Goal: Task Accomplishment & Management: Complete application form

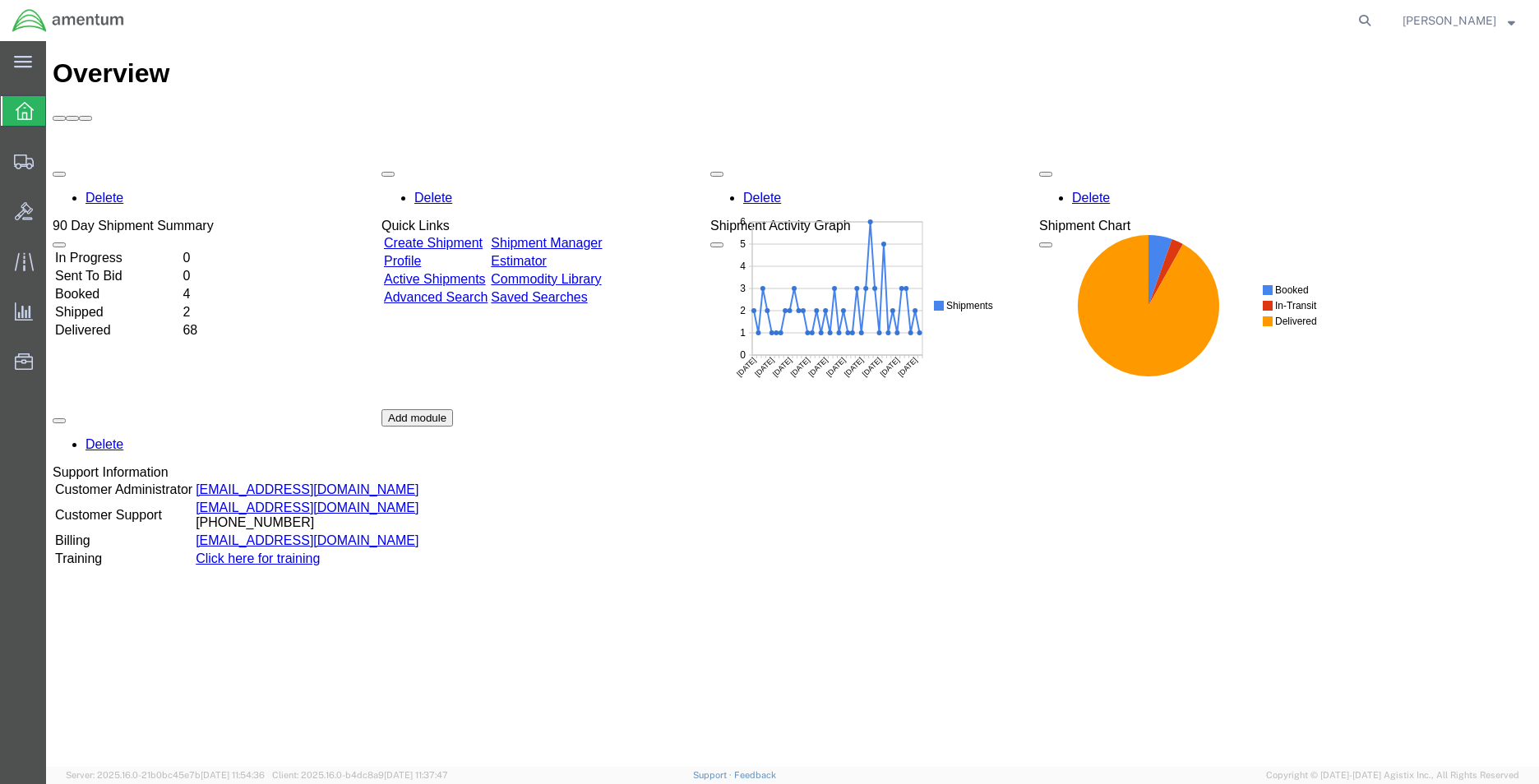
click at [463, 236] on link "Create Shipment" at bounding box center [432, 243] width 98 height 14
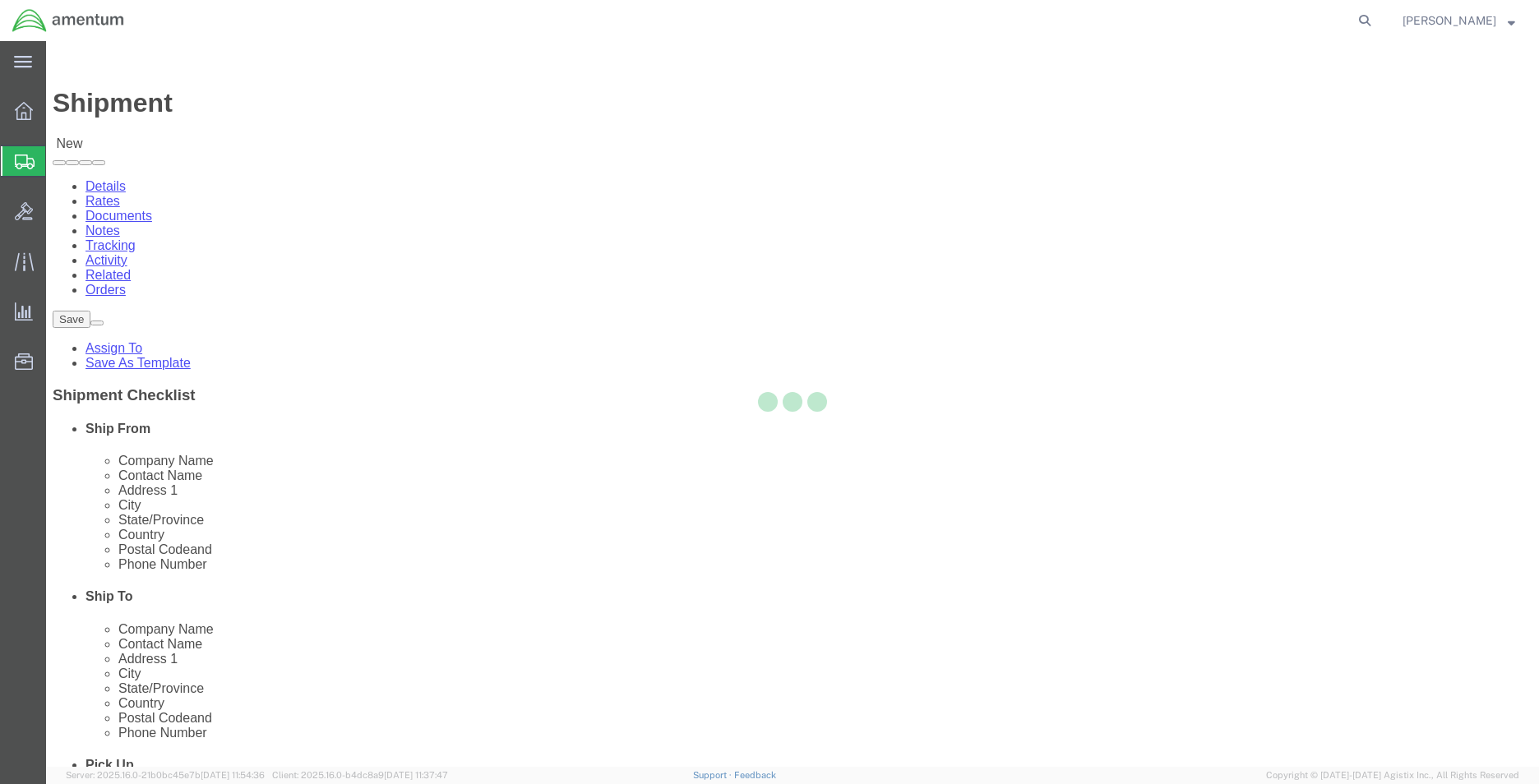
select select
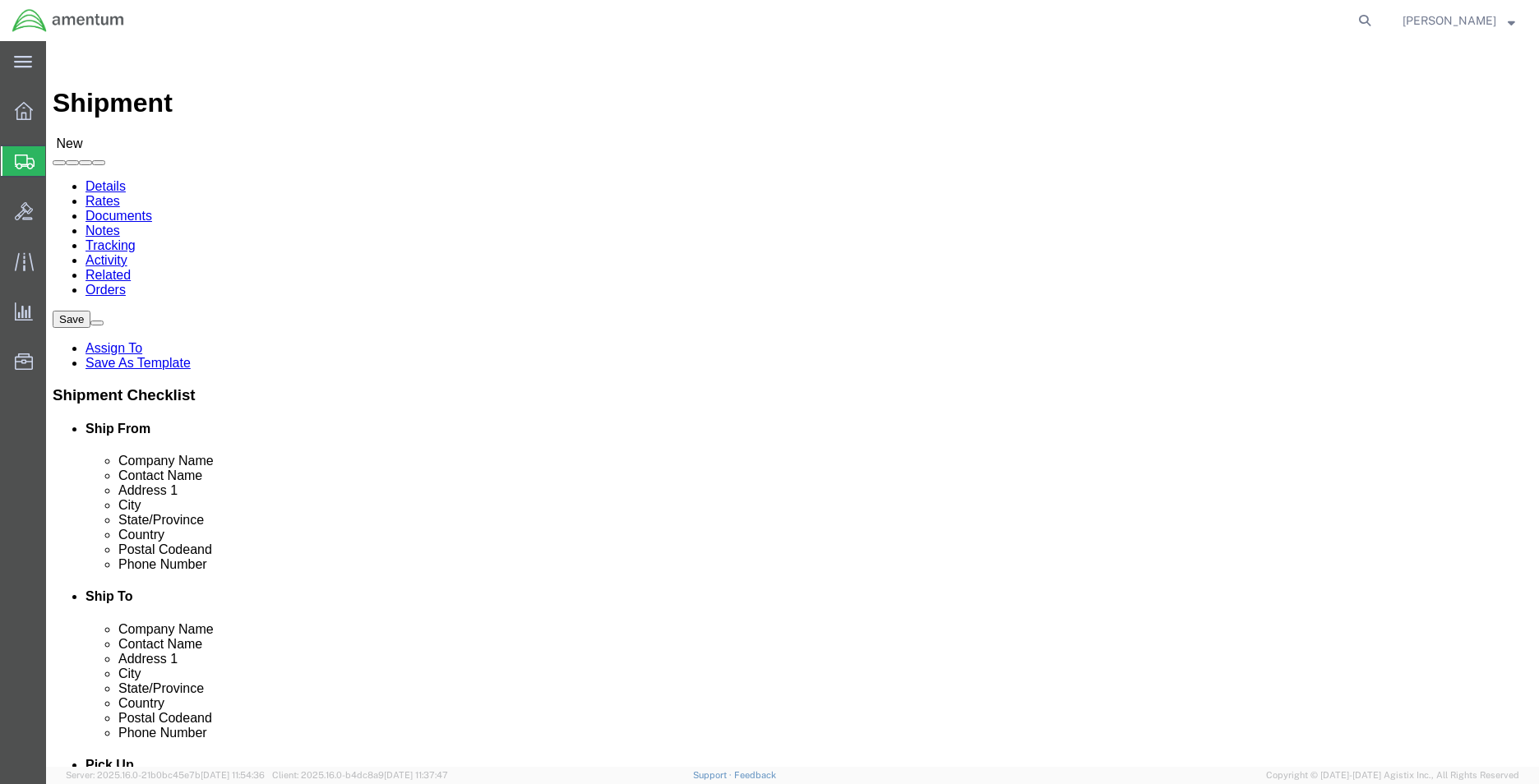
click span
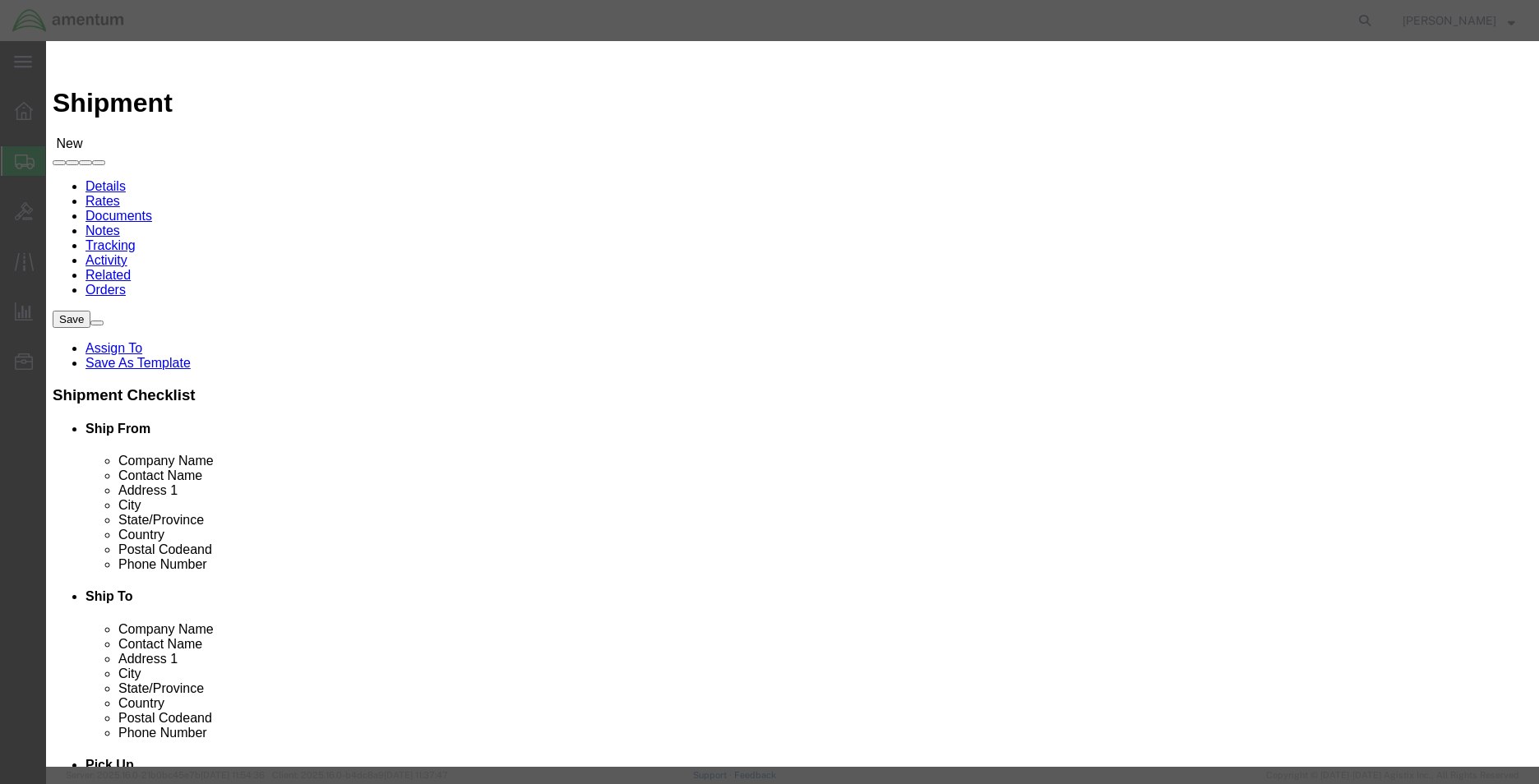
click input "text"
type input "1000 fixed"
click icon "button"
click select "Search by Address Book Name City Company Name Contact Name Country CustomerAlia…"
select select "city"
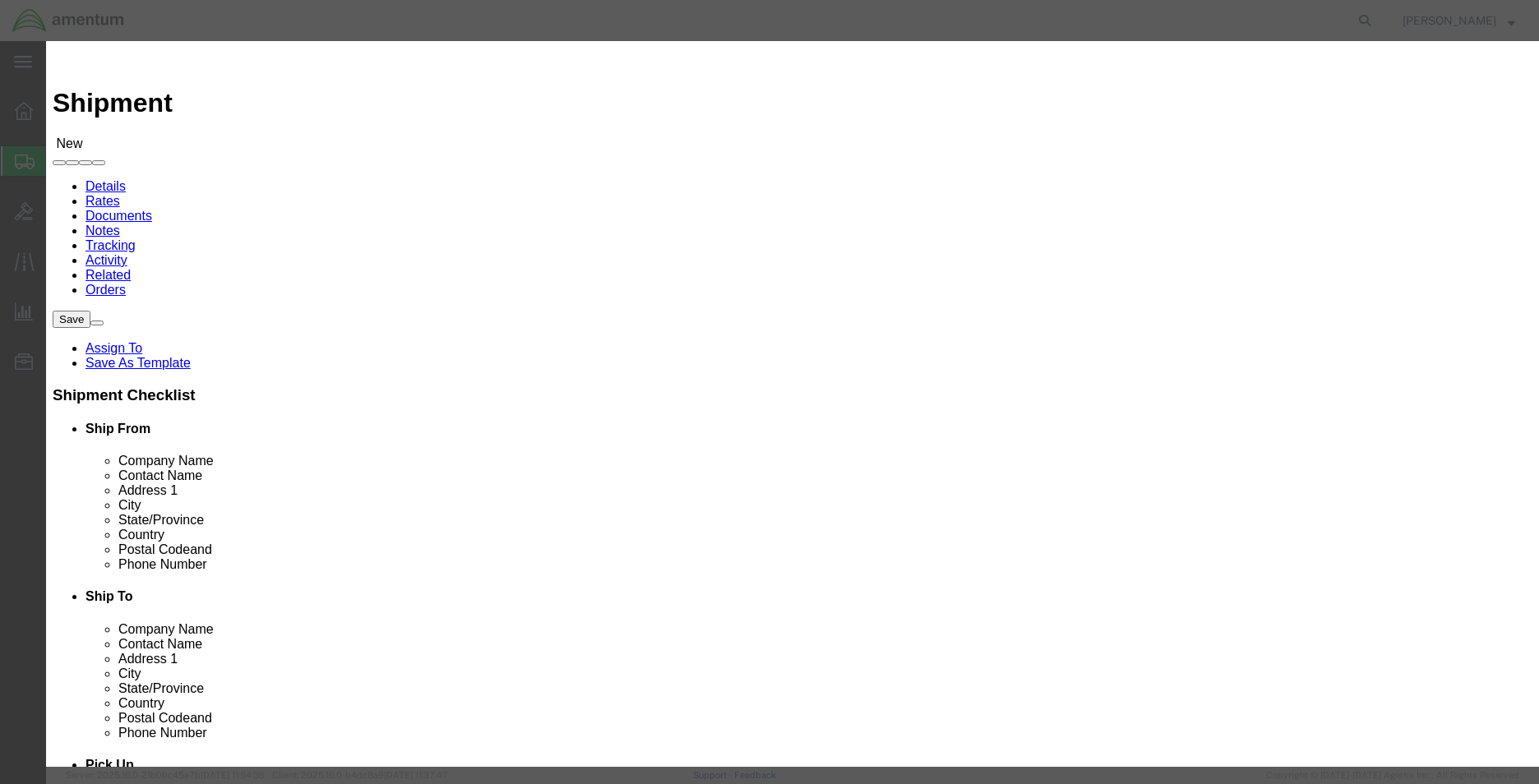
click select "Search by Address Book Name City Company Name Contact Name Country CustomerAlia…"
click input "1000 fixed"
type input "1"
type input "bridgeport"
click button "button"
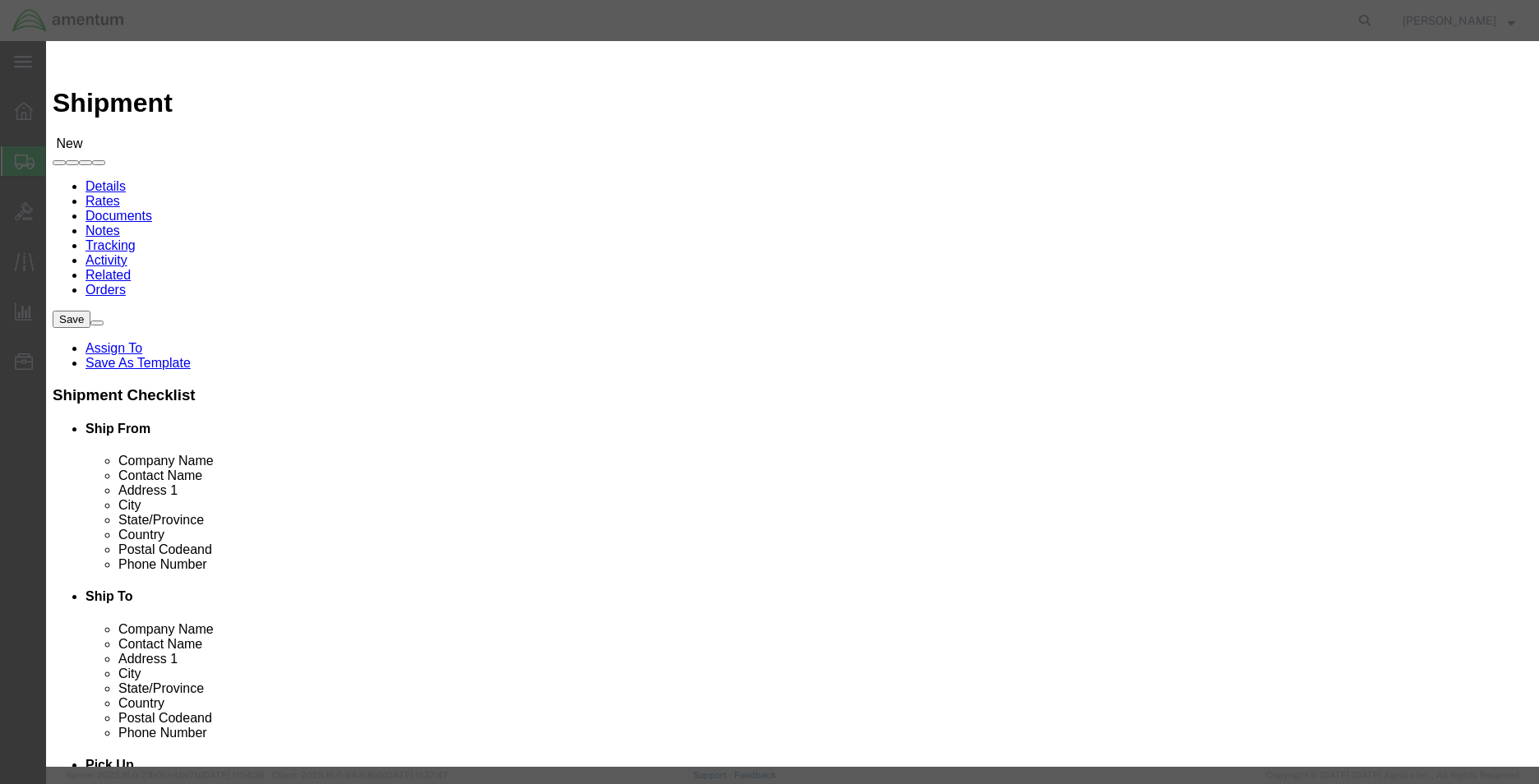
click button "Select"
select select
type input "Amentum Services, Inc."
type input "[PERSON_NAME]"
type input "1000 FIXED WING DR"
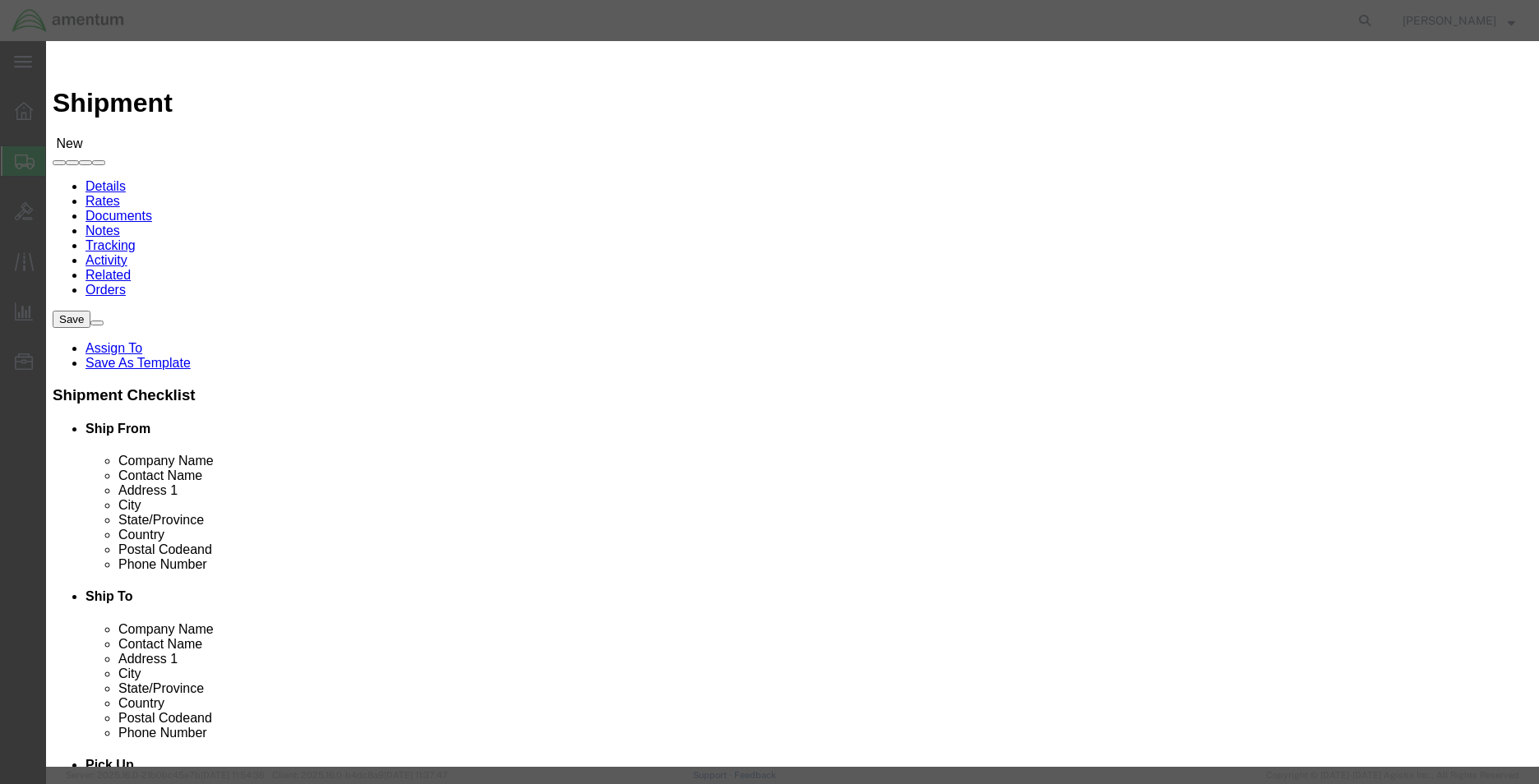
type input "M7 Aerospace C-26 OPS"
type input "BRIDGEPORT"
type input "26330"
select select "WV"
click select "Search by Address Book Name City Company Name Contact Name Country CustomerAlia…"
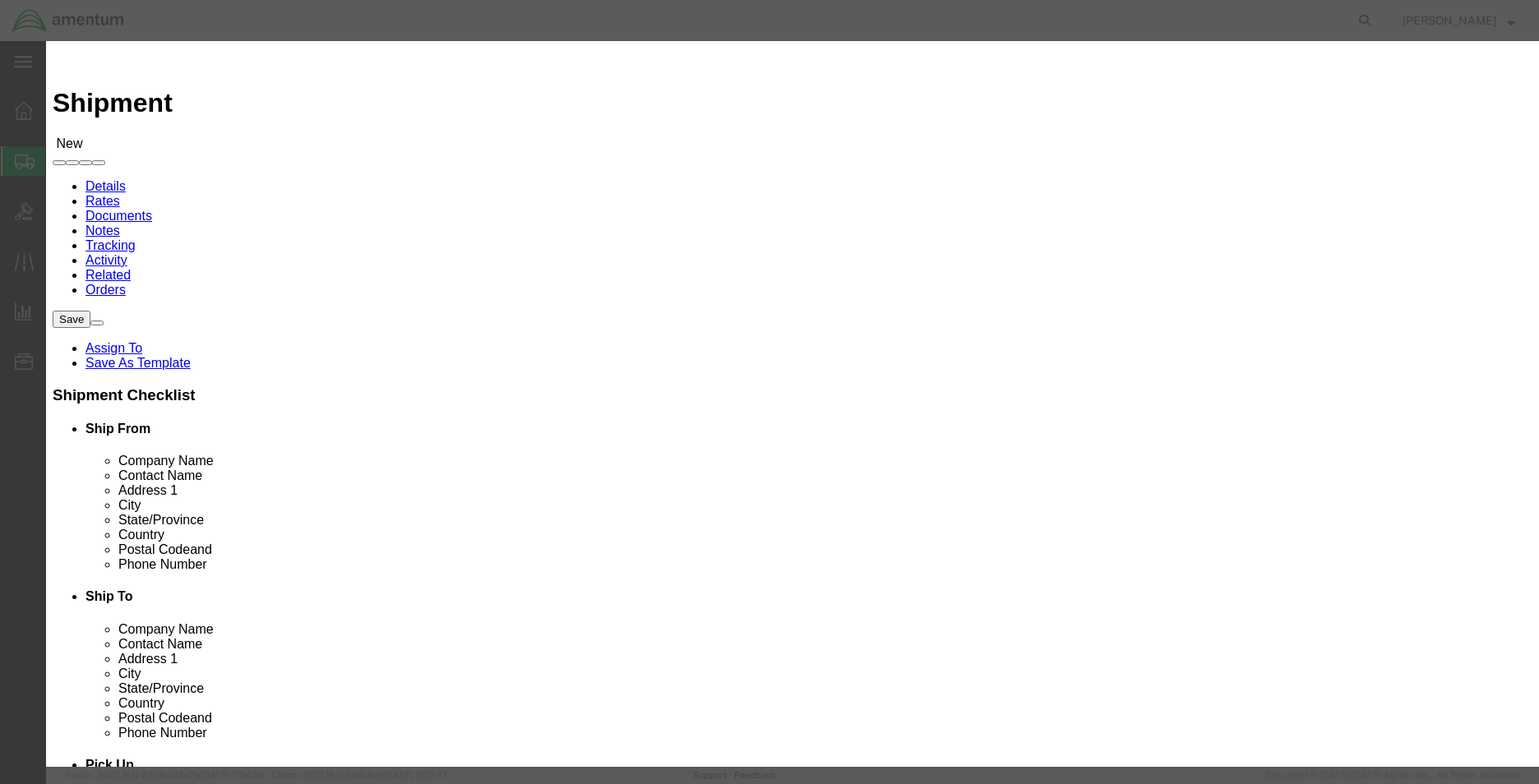
select select "zip"
click select "Search by Address Book Name City Company Name Contact Name Country CustomerAlia…"
click input "bridgeport"
type input "b"
click input "text"
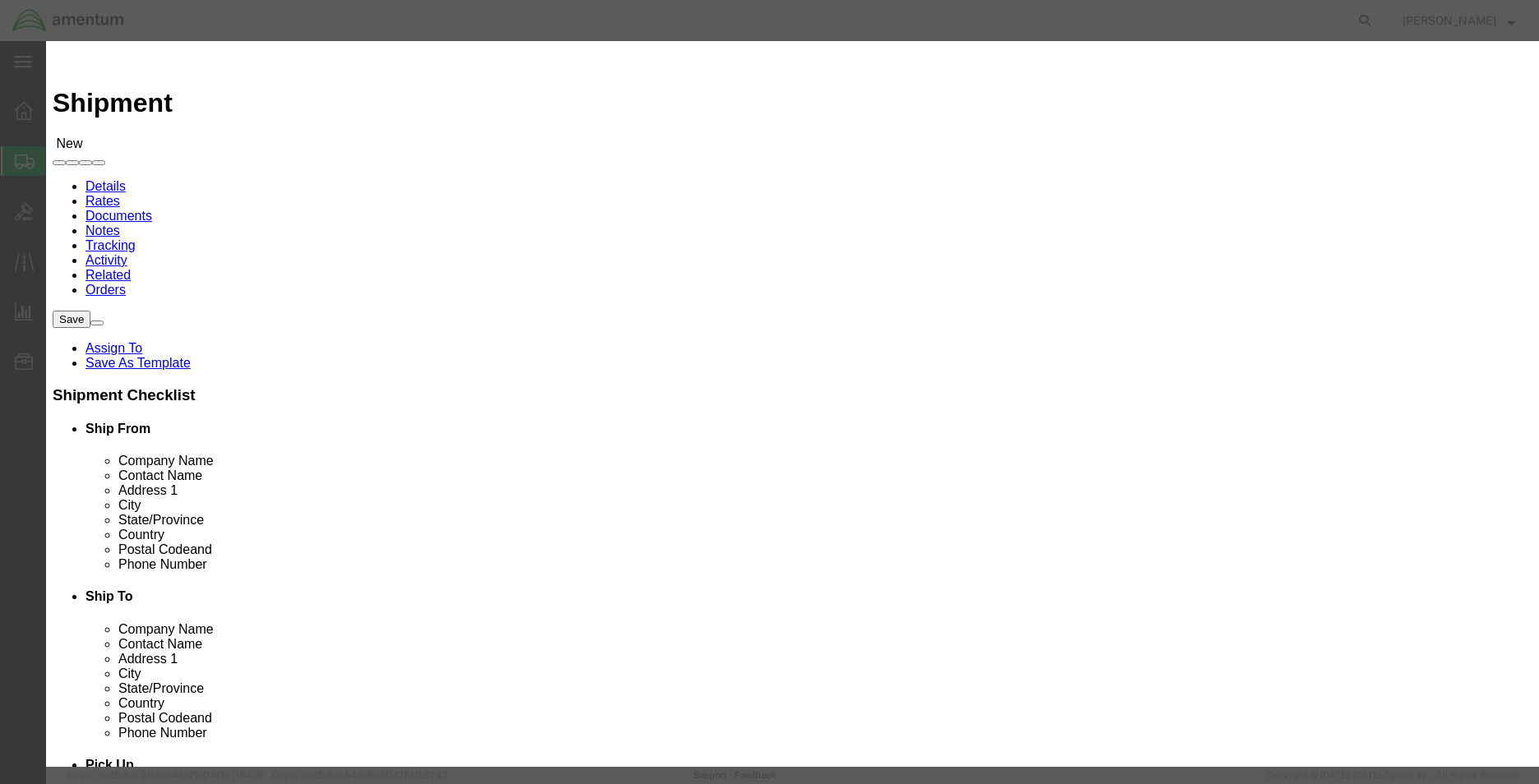
click icon "button"
click input "35898"
type input "3"
click select "Search by Address Book Name City Company Name Contact Name Country CustomerAlia…"
select select
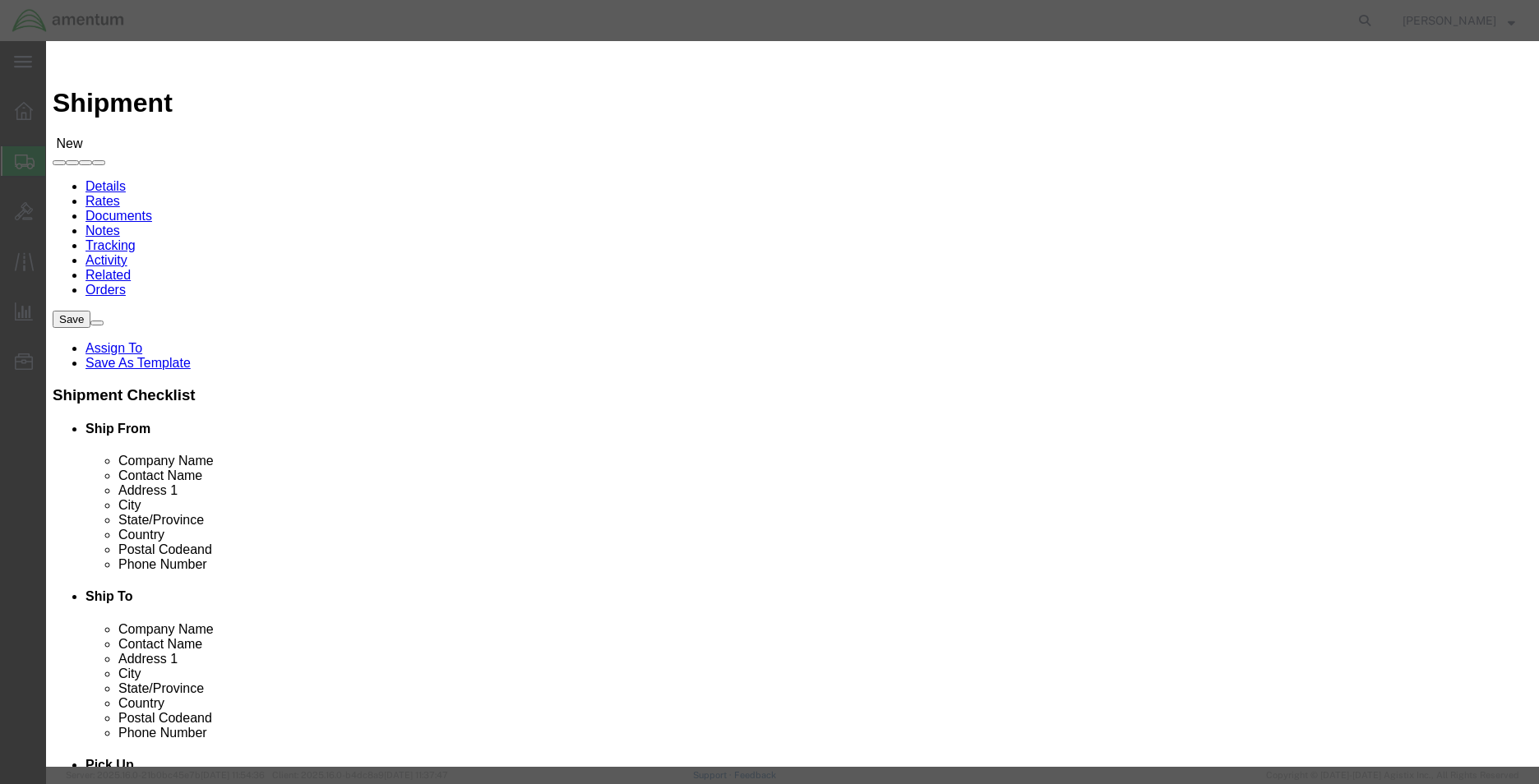
click select "Search by Address Book Name City Company Name Contact Name Country CustomerAlia…"
click input "text"
type input "bldg 3661"
click icon "button"
click select "Search by Address Book Name City Company Name Contact Name Country CustomerAlia…"
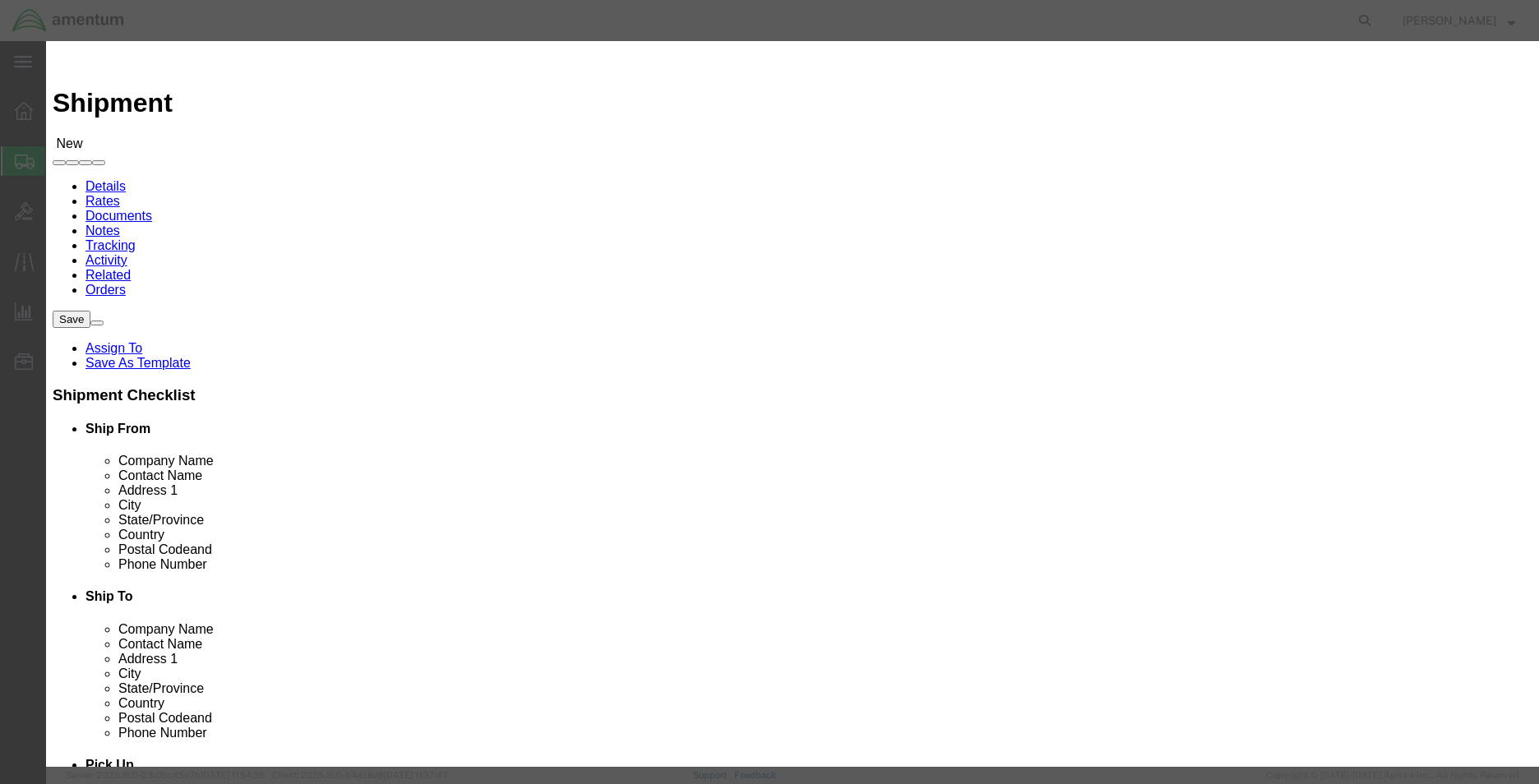
select select "state"
click select "Search by Address Book Name City Company Name Contact Name Country CustomerAlia…"
click input "bldg 3661"
type input "b"
click icon "button"
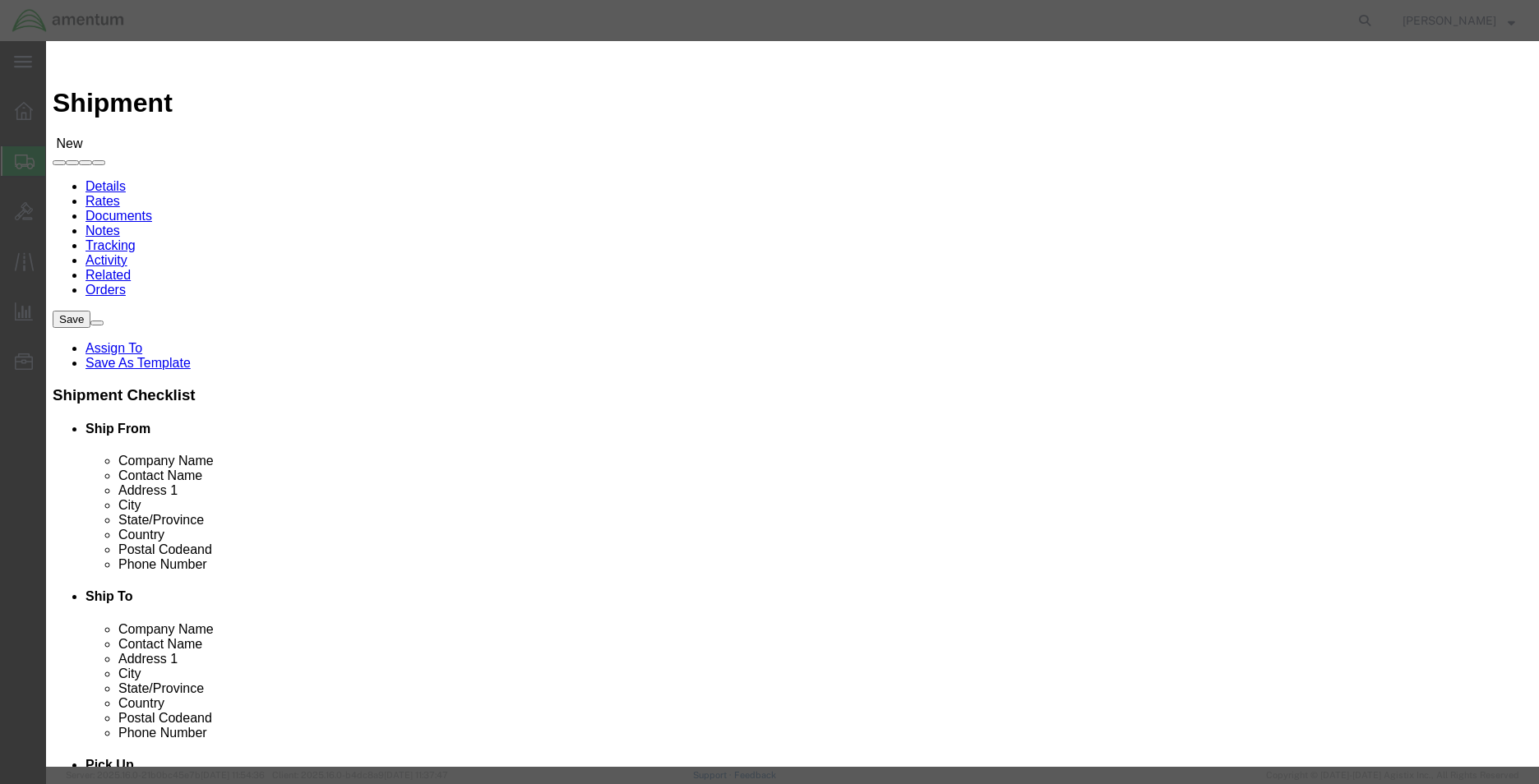
click input "al"
type input "a"
click button "button"
click input "AL"
type input "A"
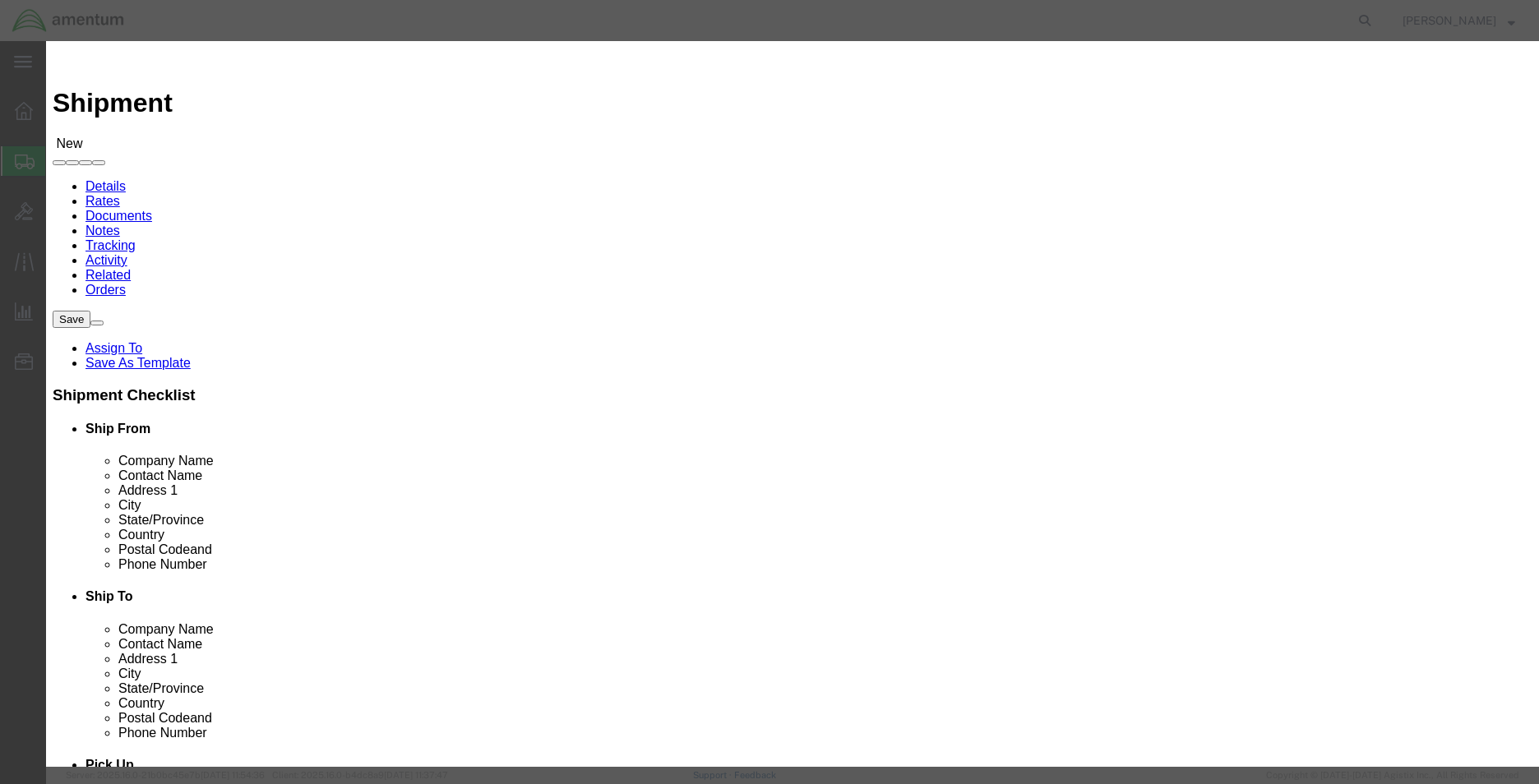
click select "Search by Address Book Name City Company Name Contact Name Country CustomerAlia…"
select select "zip"
click select "Search by Address Book Name City Company Name Contact Name Country CustomerAlia…"
click input "text"
click icon "button"
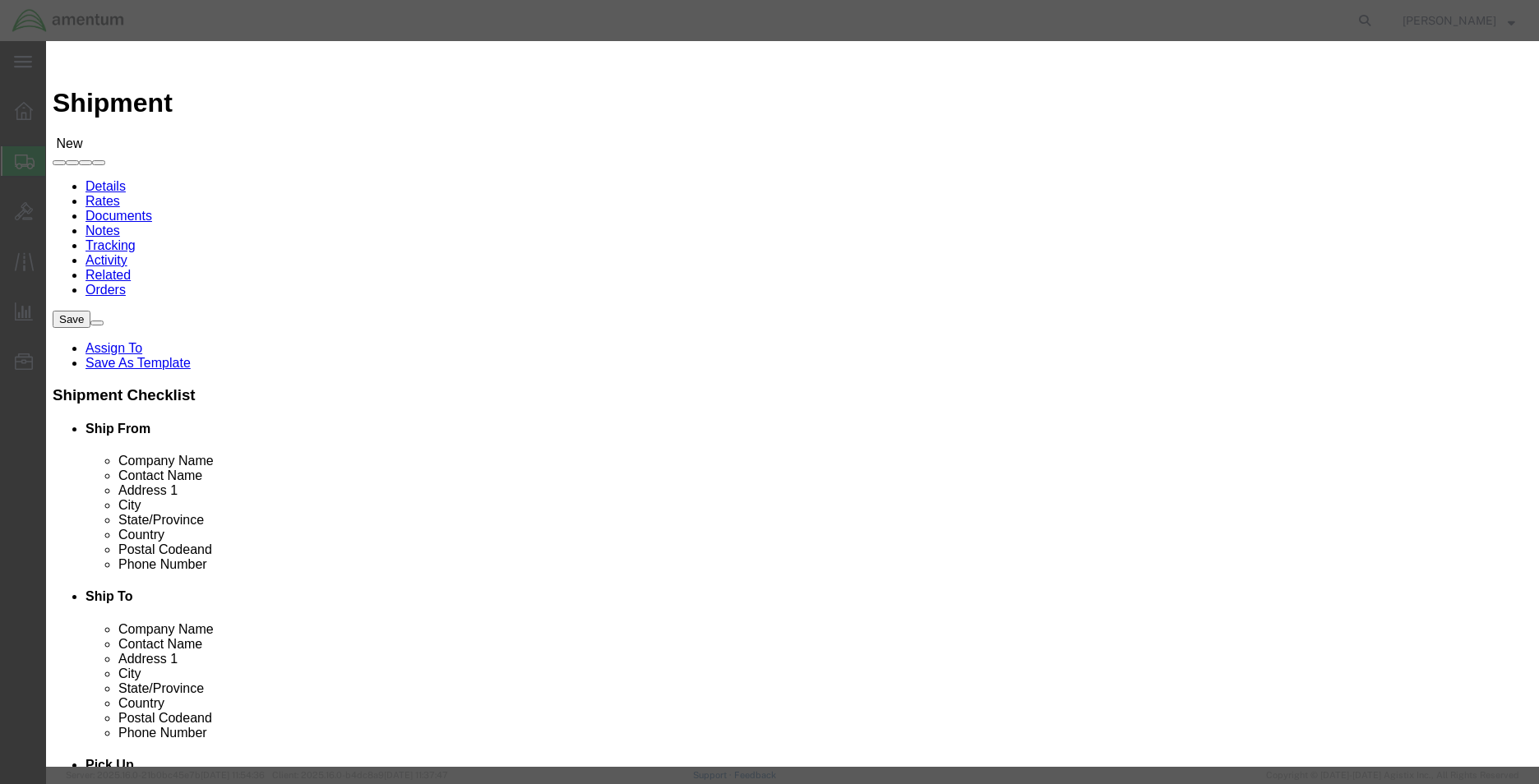
click input "96271"
type input "9"
click select "Search by Address Book Name City Company Name Contact Name Country CustomerAlia…"
select select
click select "Search by Address Book Name City Company Name Contact Name Country CustomerAlia…"
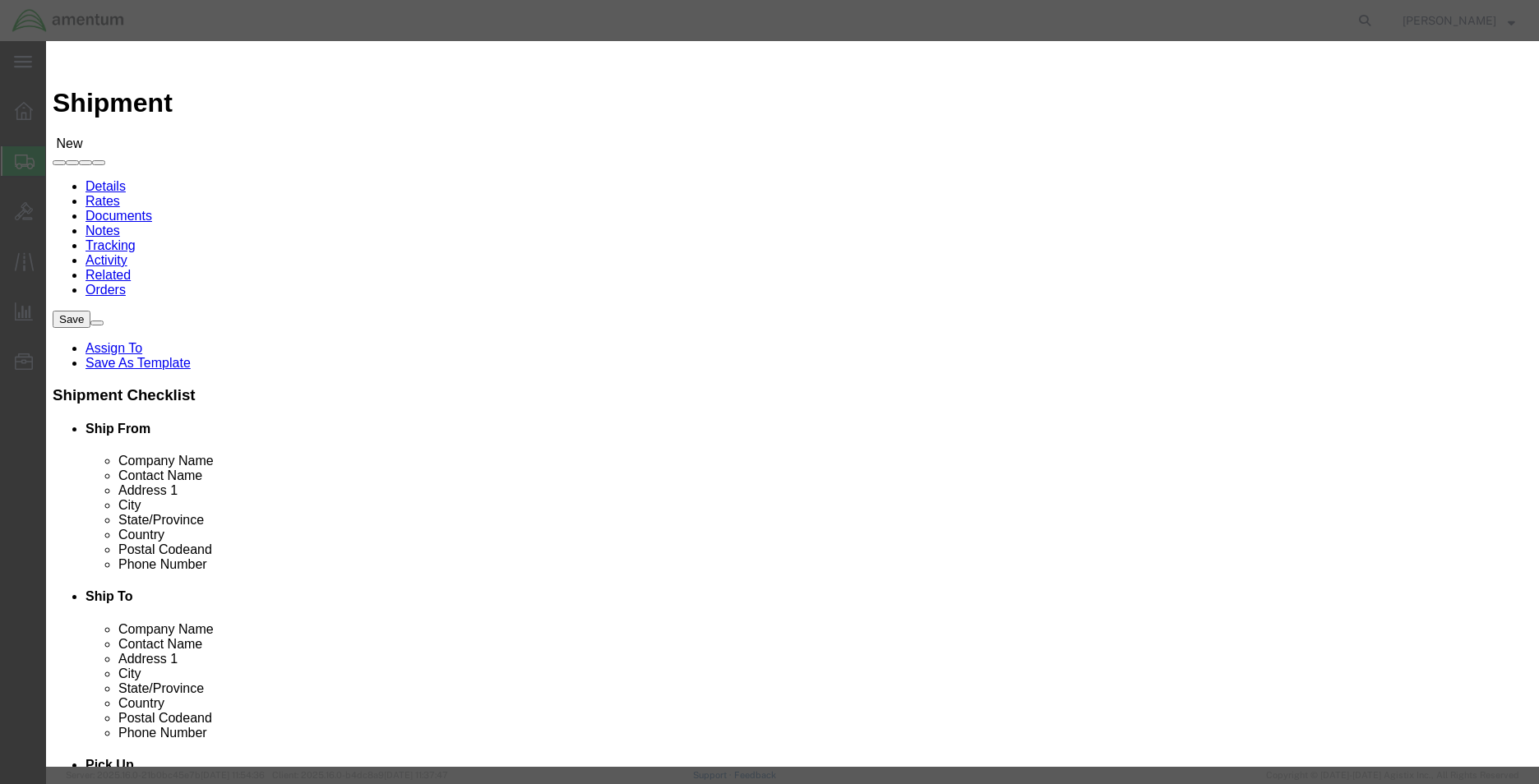
click input "text"
click button "button"
click input "aoap"
type input "a"
click icon "button"
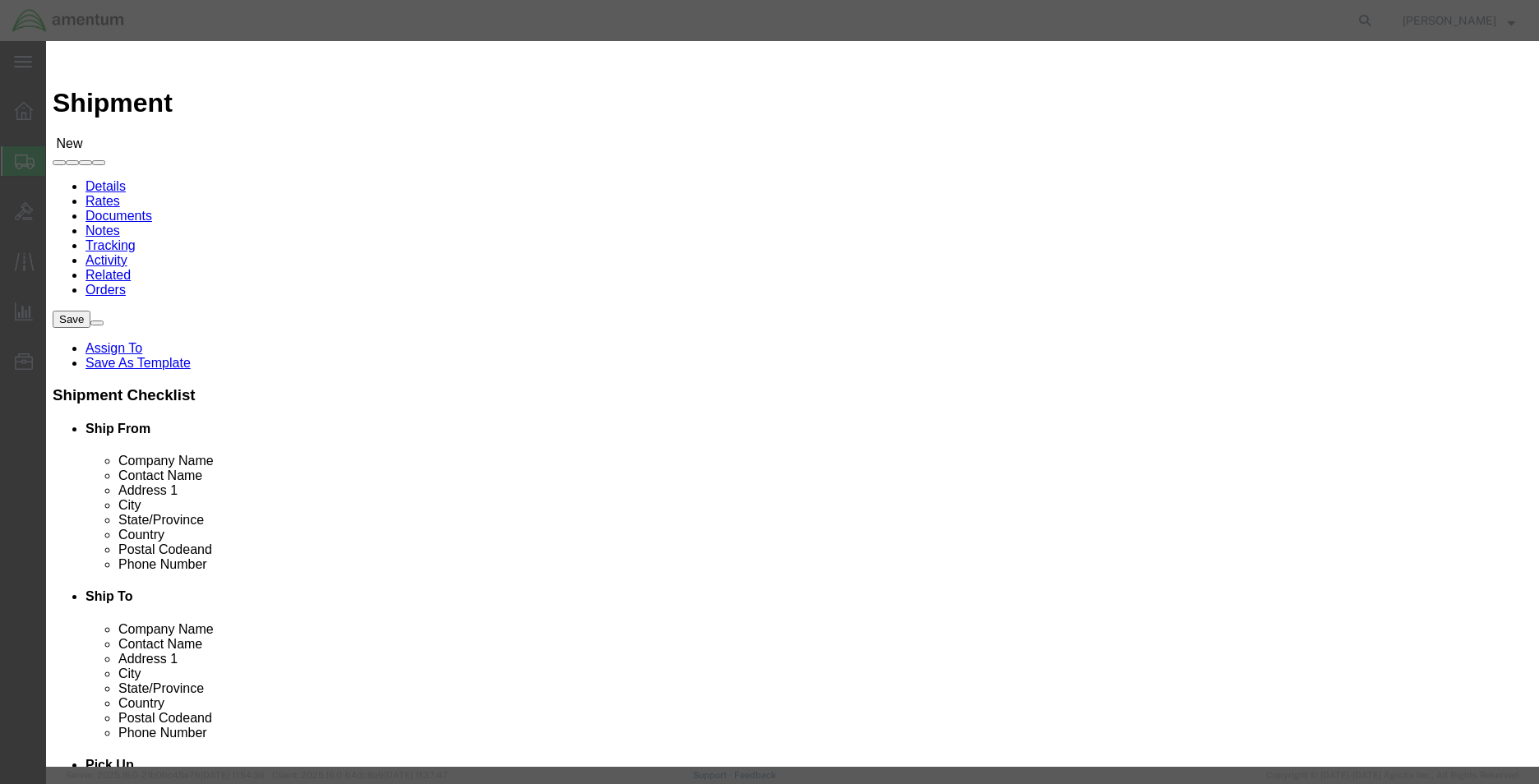
click icon "button"
click input "403rd army field support bde"
click icon "button"
click input "403rd army field"
click icon "button"
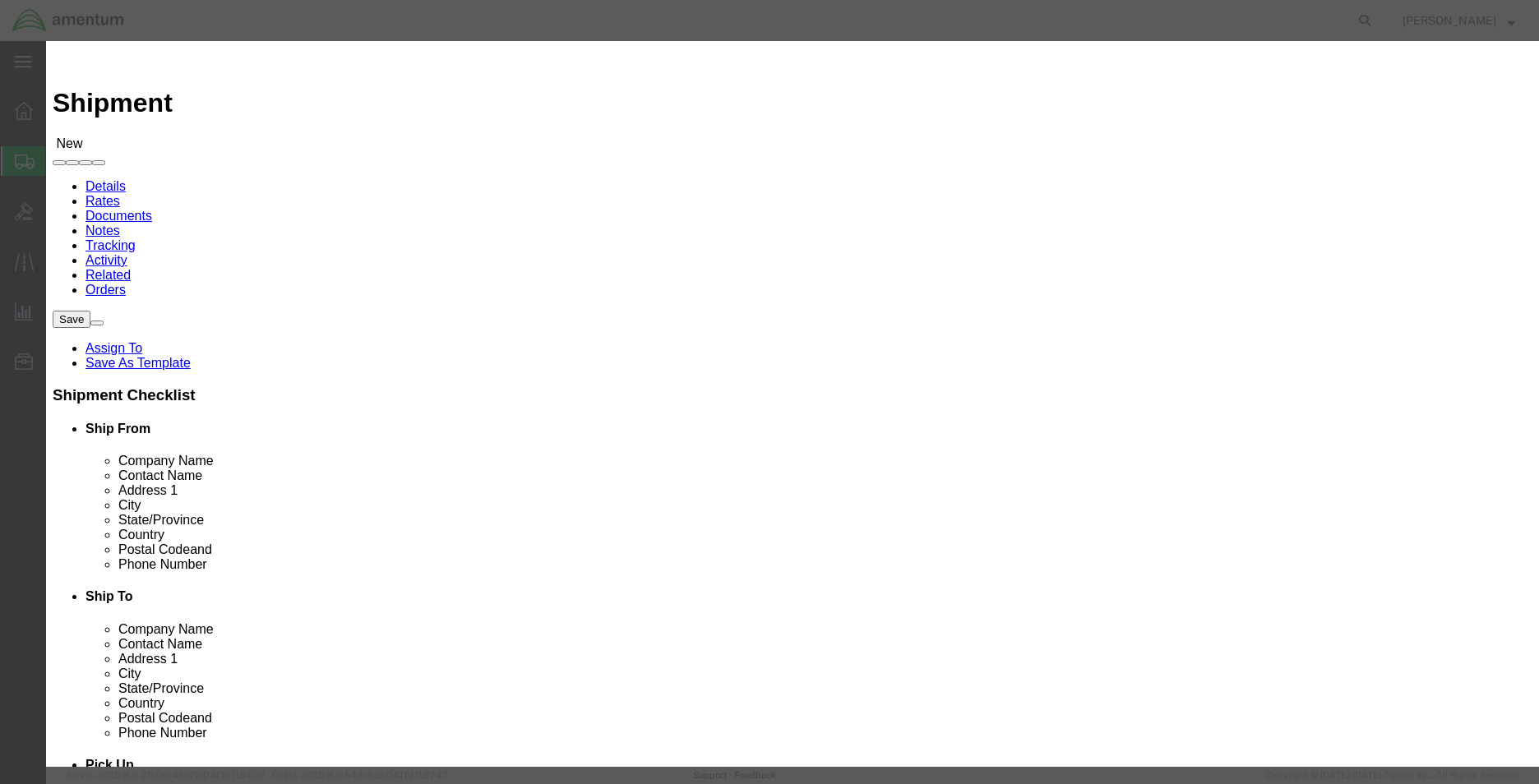
click input "403rd army"
type input "4"
type input "[PERSON_NAME]"
click div "[PERSON_NAME]"
click icon "button"
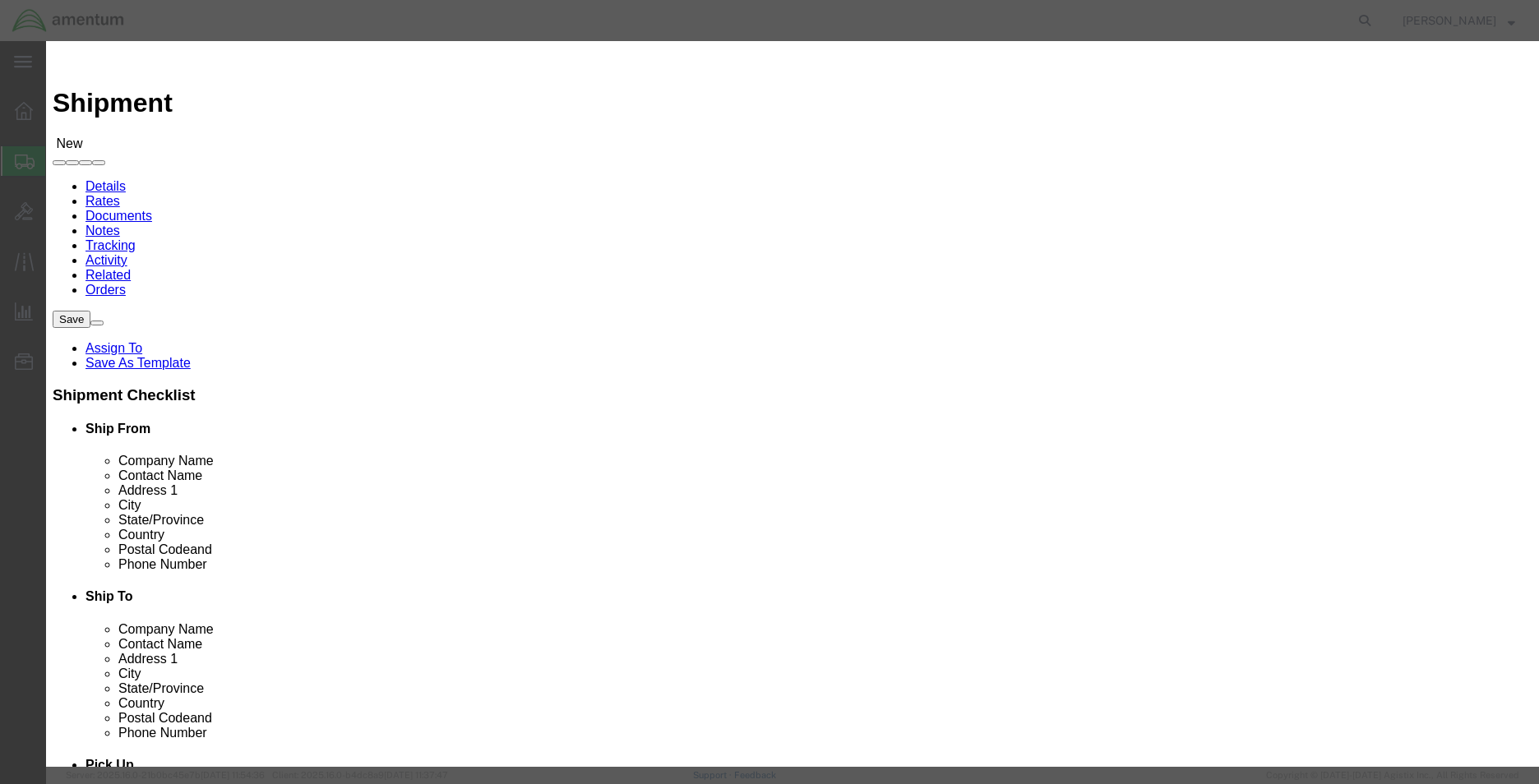
click select "Search by Address Book Name City Company Name Contact Name Country CustomerAlia…"
click icon "button"
click select "Search by Address Book Name City Company Name Contact Name Country CustomerAlia…"
select select "zip"
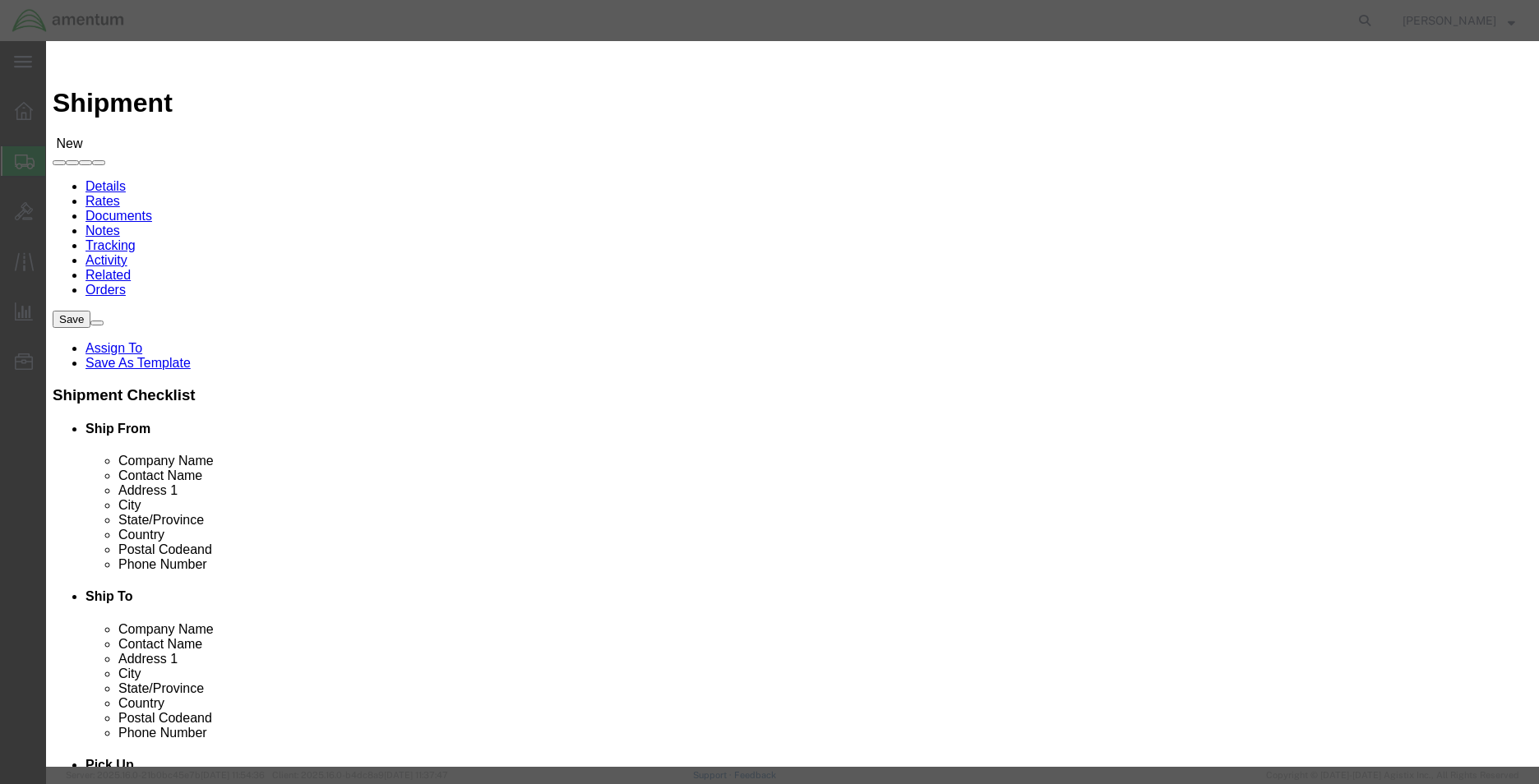
click select "Search by Address Book Name City Company Name Contact Name Country CustomerAlia…"
drag, startPoint x: 615, startPoint y: 154, endPoint x: 481, endPoint y: 134, distance: 135.5
click div "Search by Address Book Name City Company Name Contact Name Country CustomerAlia…"
click icon "button"
drag, startPoint x: 613, startPoint y: 153, endPoint x: 313, endPoint y: 144, distance: 300.1
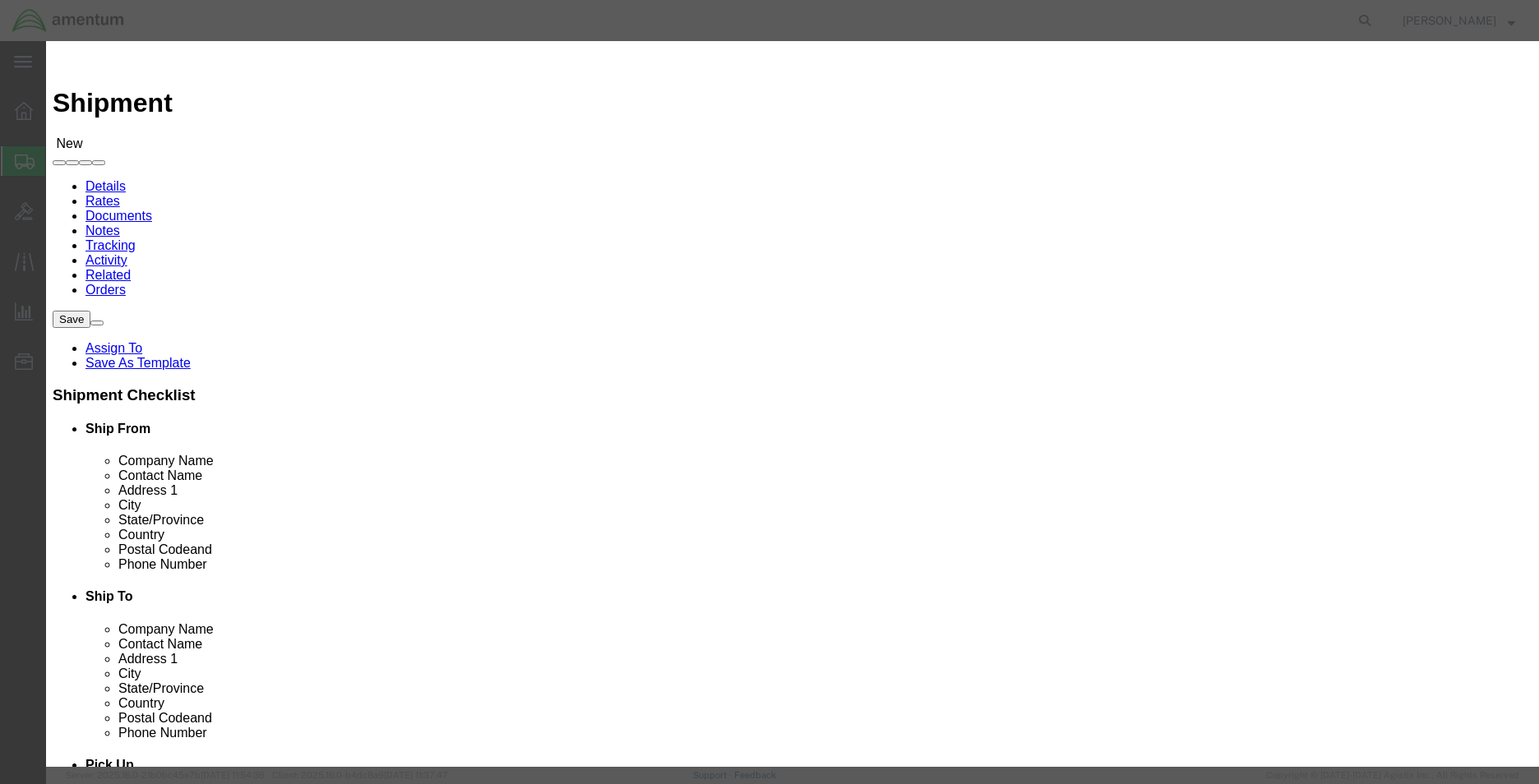
click div "Search by Address Book Name City Company Name Contact Name Country CustomerAlia…"
type input "35898"
click icon "button"
click button "Close"
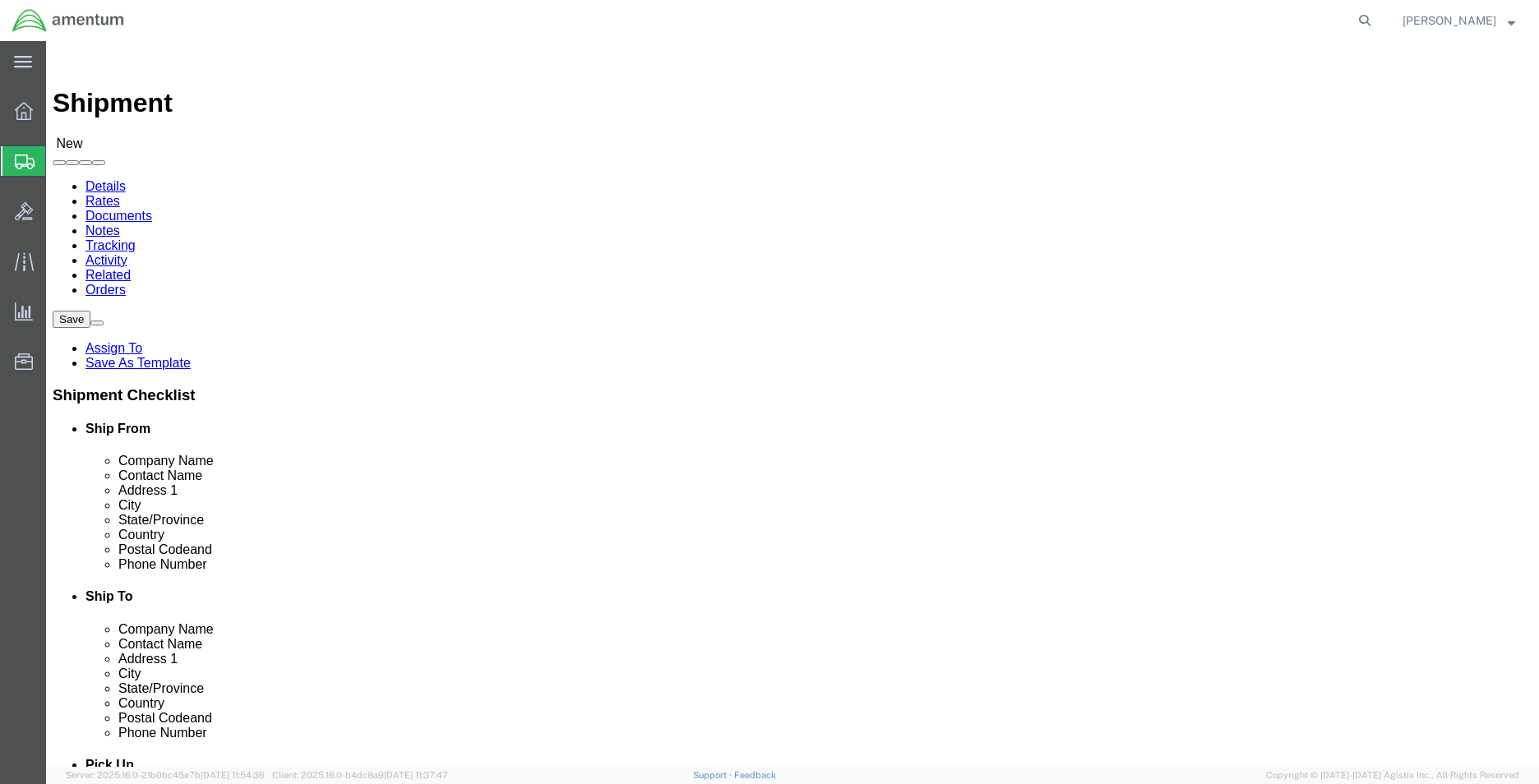
click span
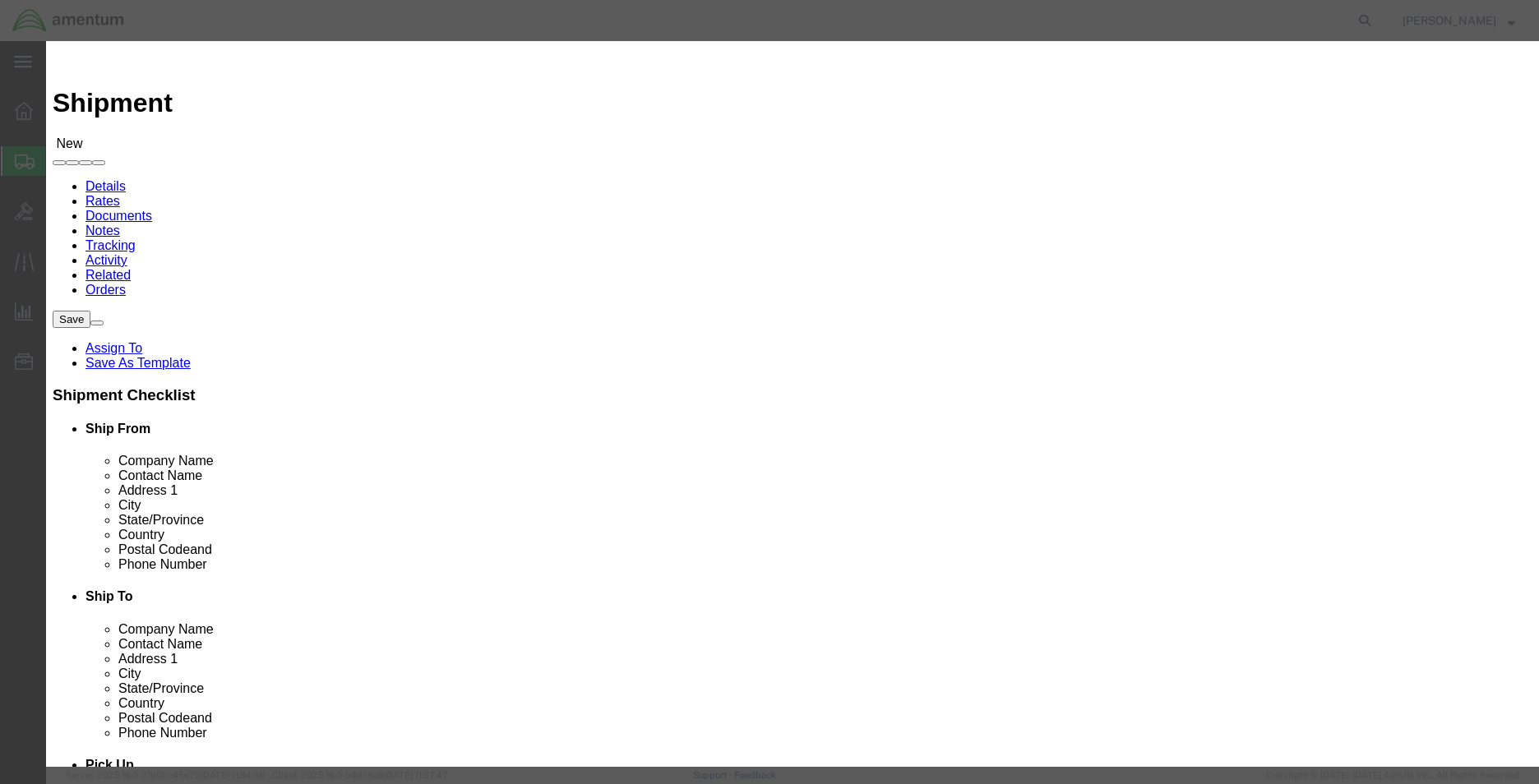
click select "Search by Address Book Name City Company Name Contact Name Country CustomerAlia…"
select select "phoneNum"
click select "Search by Address Book Name City Company Name Contact Name Country CustomerAlia…"
click input "text"
type input "256955"
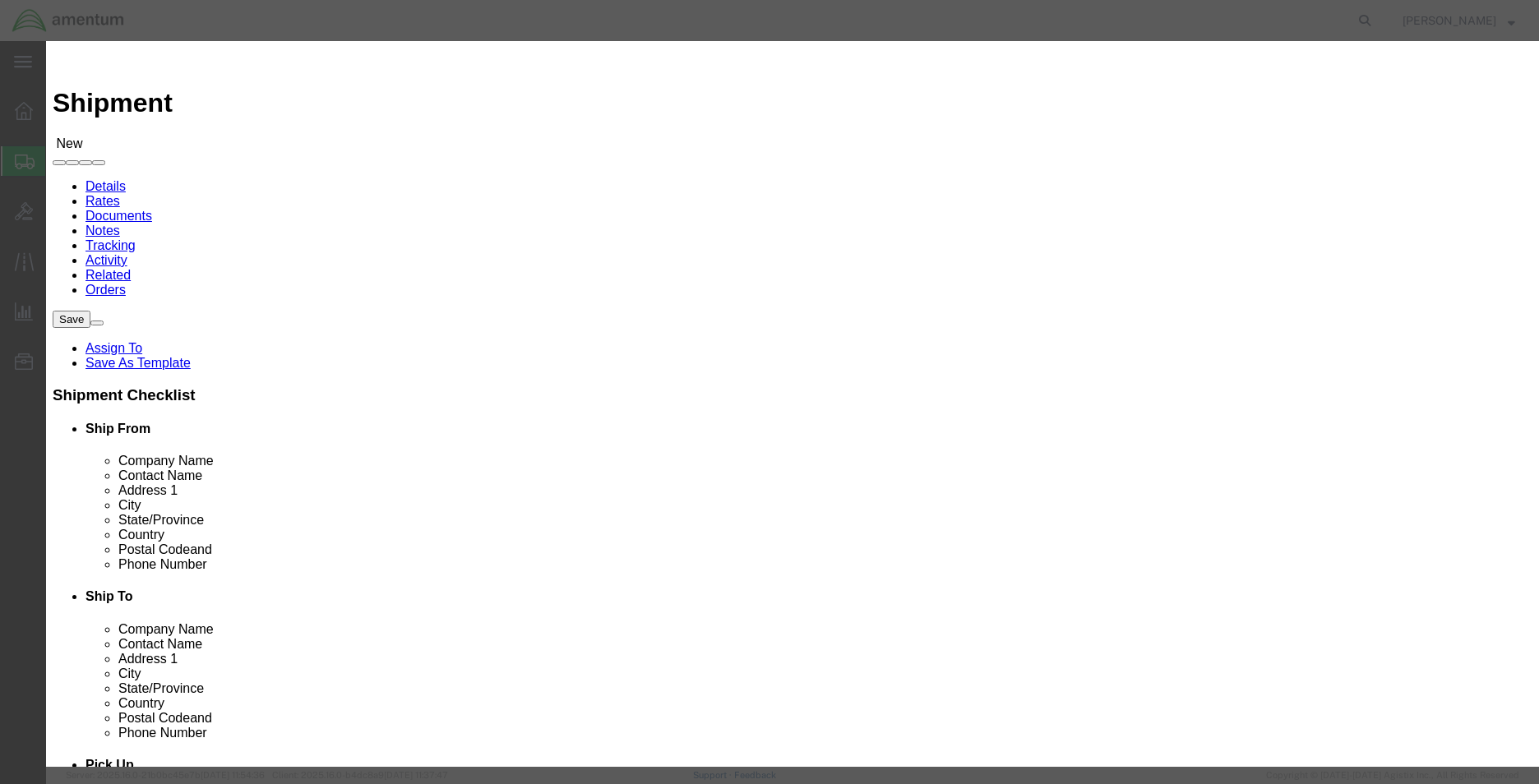
click icon "button"
click button "Close"
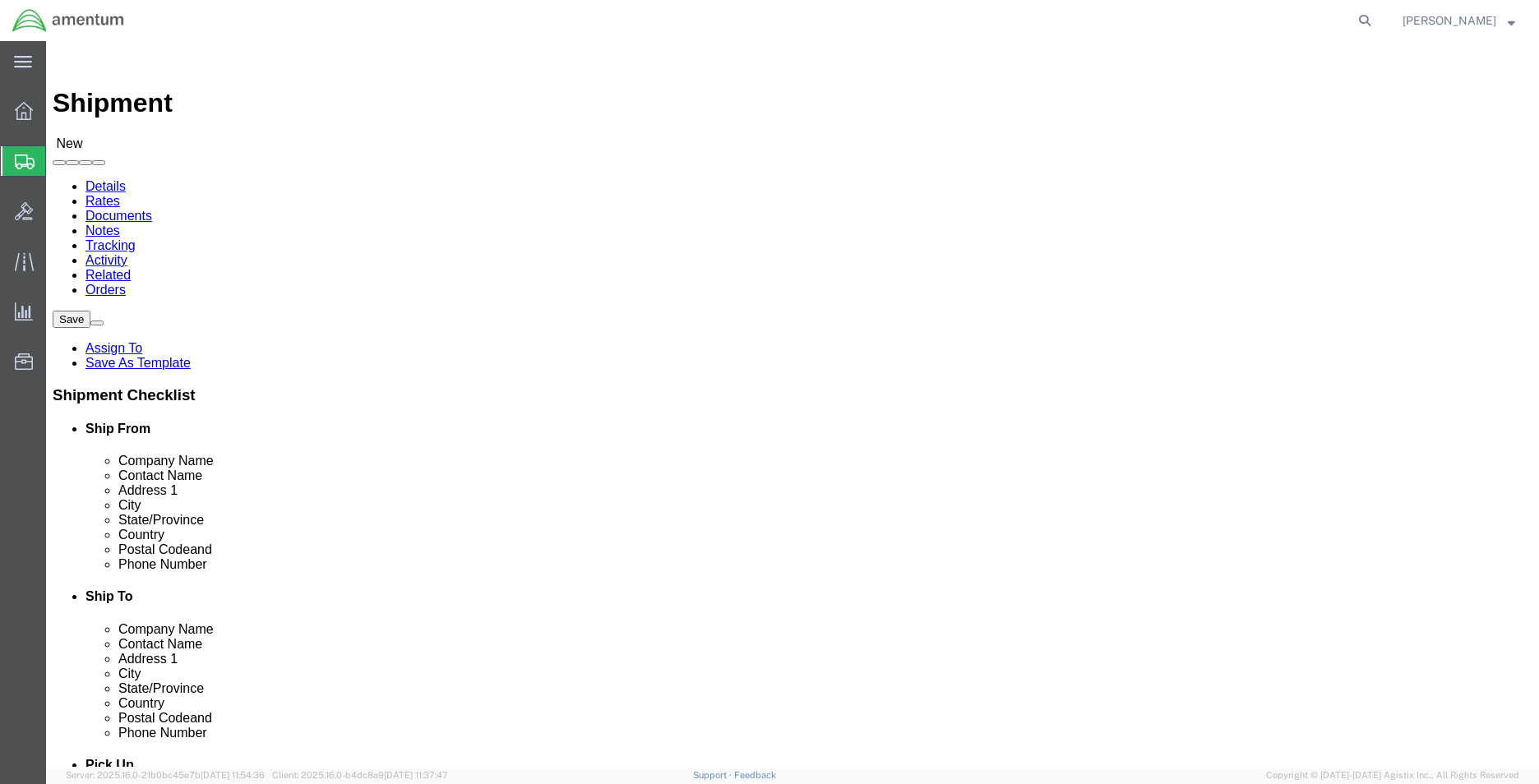
click input "text"
paste input "AOAP LABORATORY"
type input "AOAP LABORATORY"
click input "text"
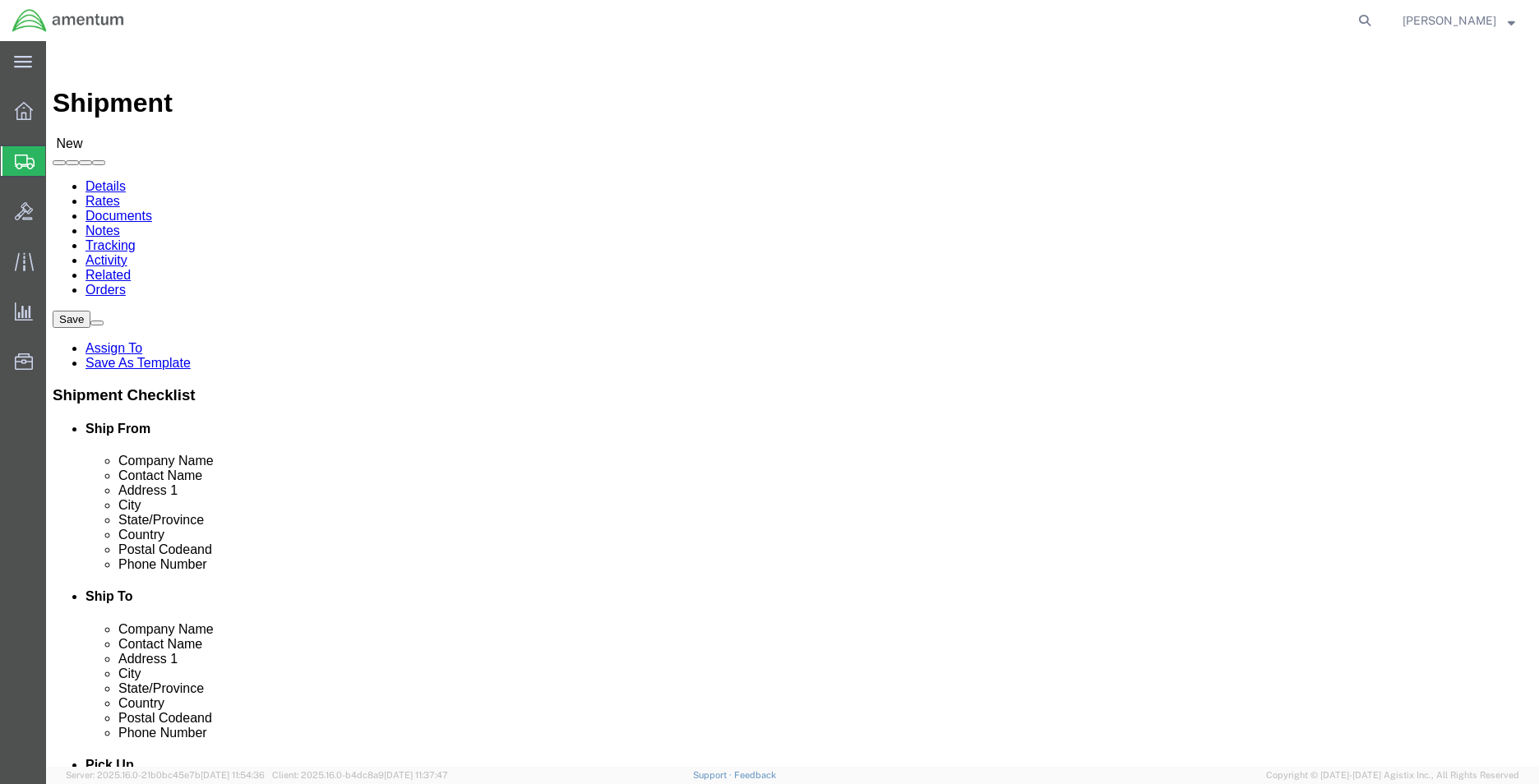
paste input "[PERSON_NAME]"
type input "[PERSON_NAME]"
click input "text"
paste input "BLDG [STREET_ADDRESS]"
type input "BLDG [STREET_ADDRESS]"
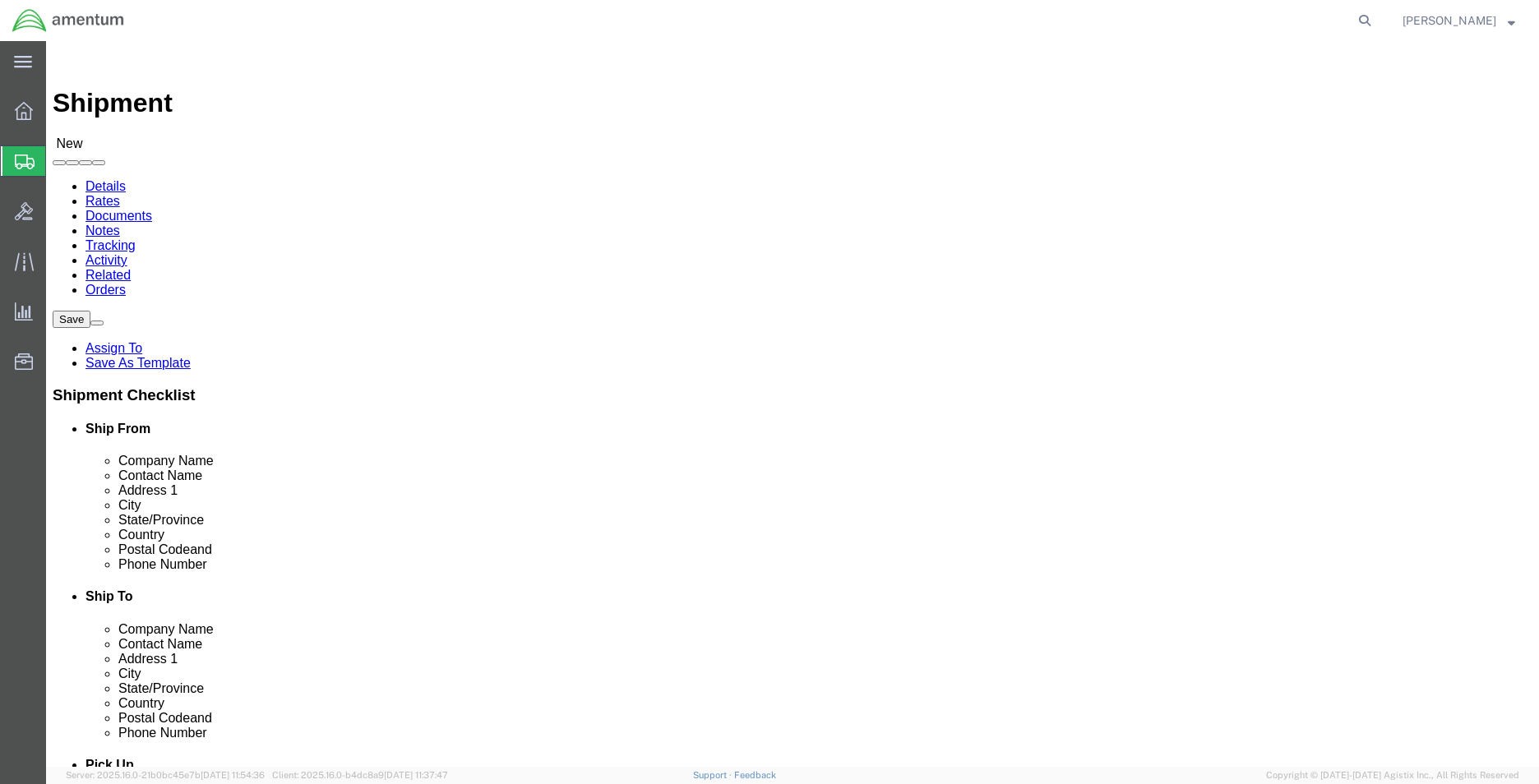
select select
click input "text"
paste input "REDSTONE ARSENAL"
type input "REDSTONE ARSENAL"
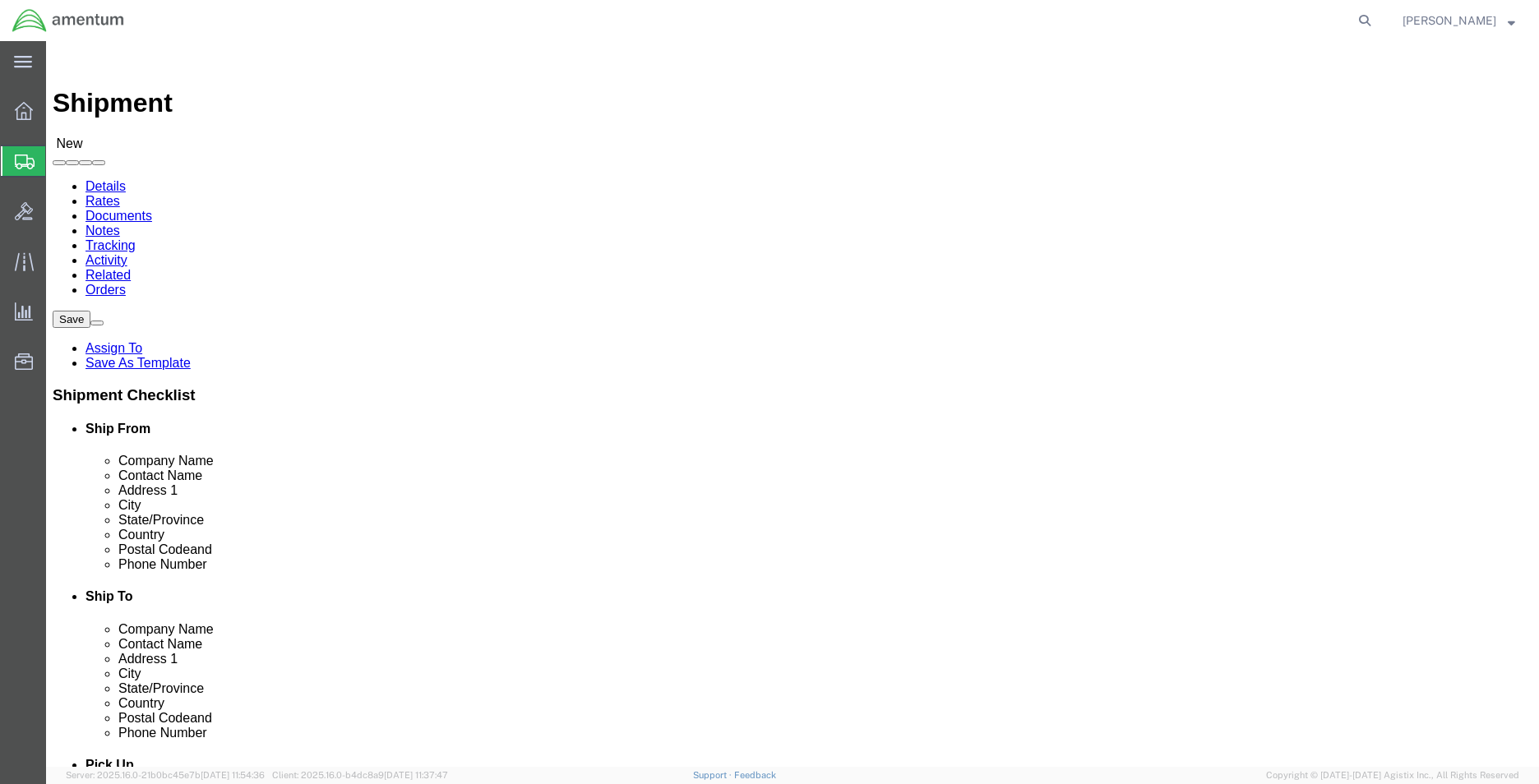
click label "Address 2"
select select
select select "AL"
click input "Postal Code"
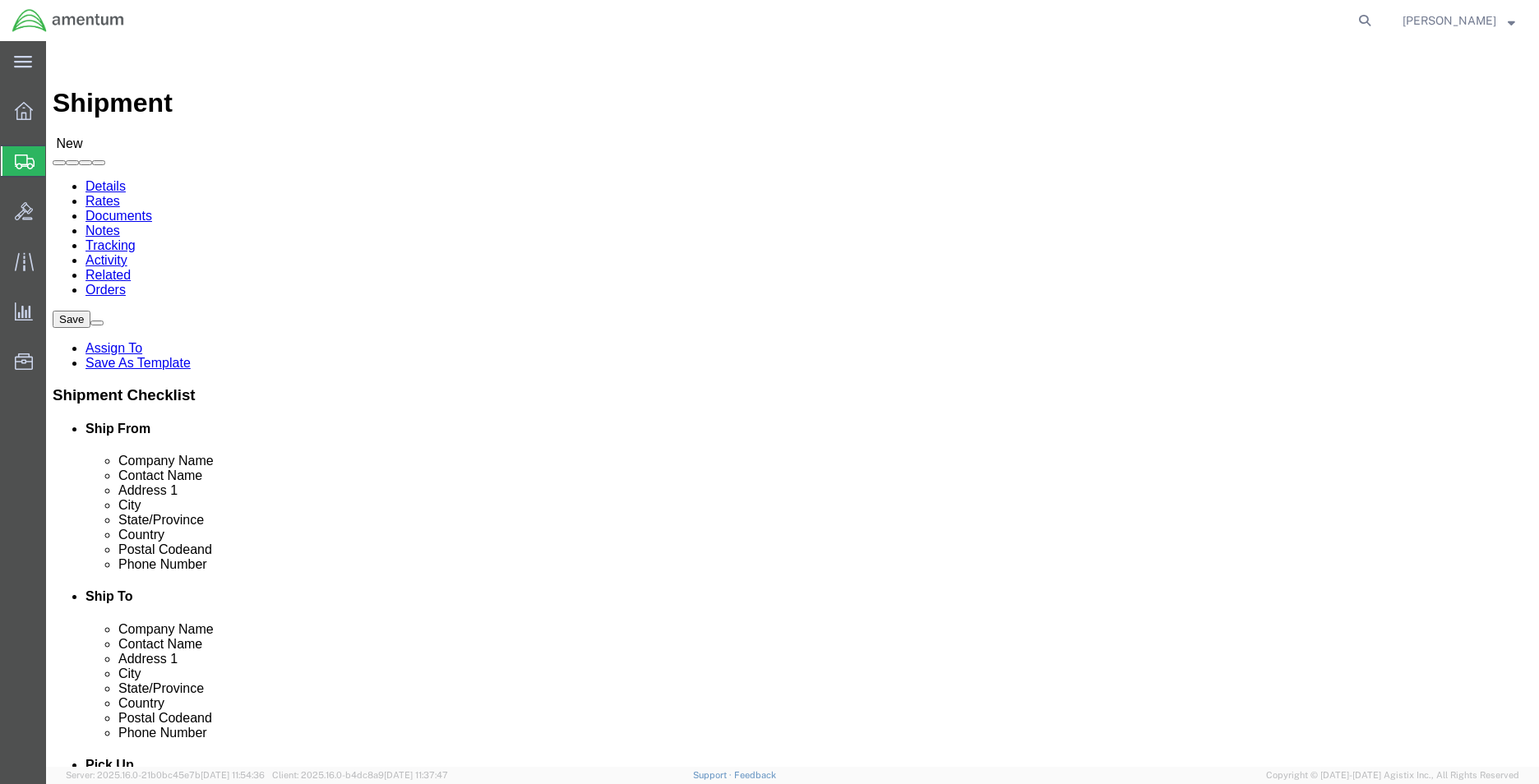
type input "35898"
select select
click input "text"
type input "2569550236"
click label
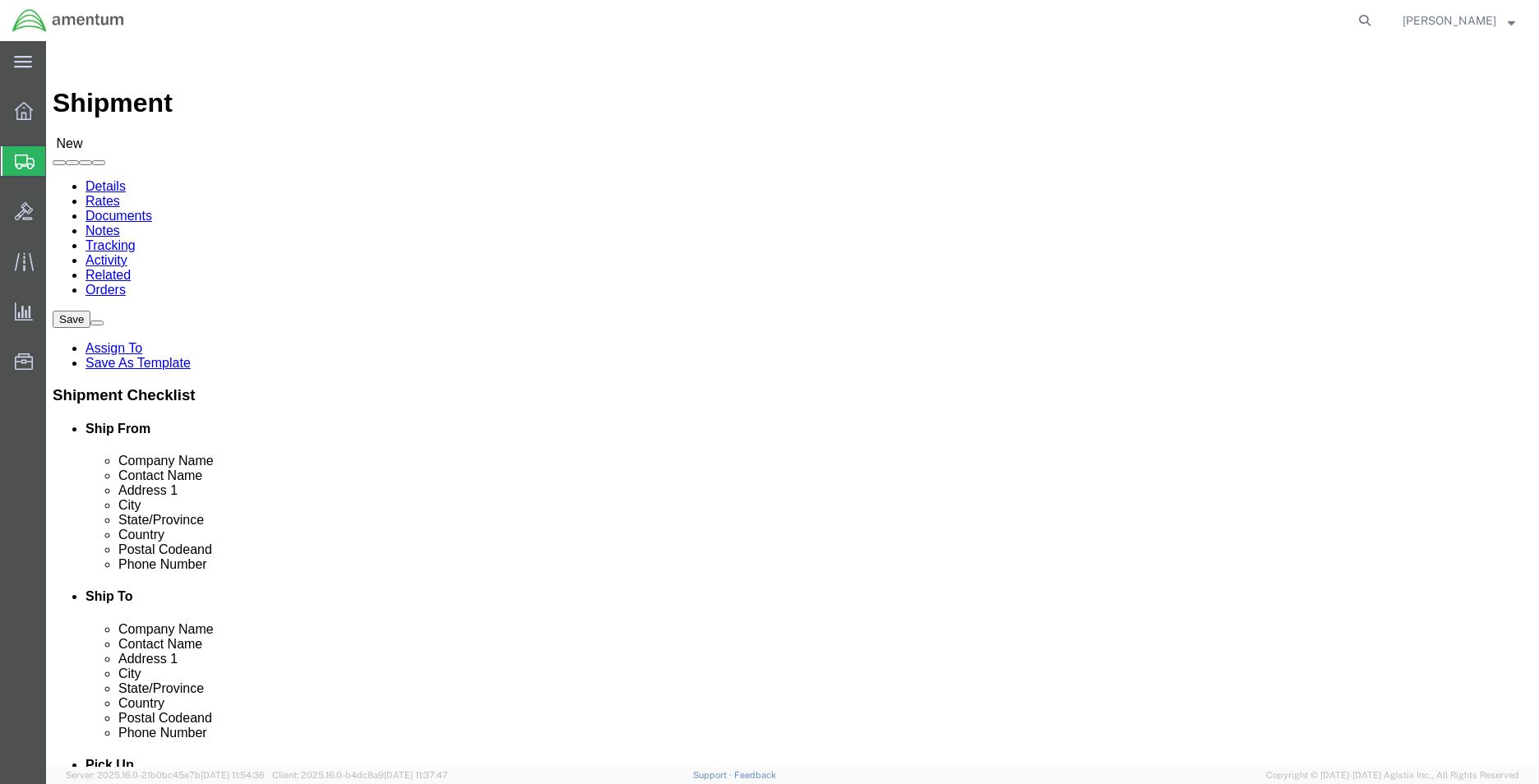
click input "checkbox"
checkbox input "true"
click input "text"
paste input "[EMAIL_ADDRESS][DOMAIN_NAME]"
type input "[EMAIL_ADDRESS][DOMAIN_NAME]"
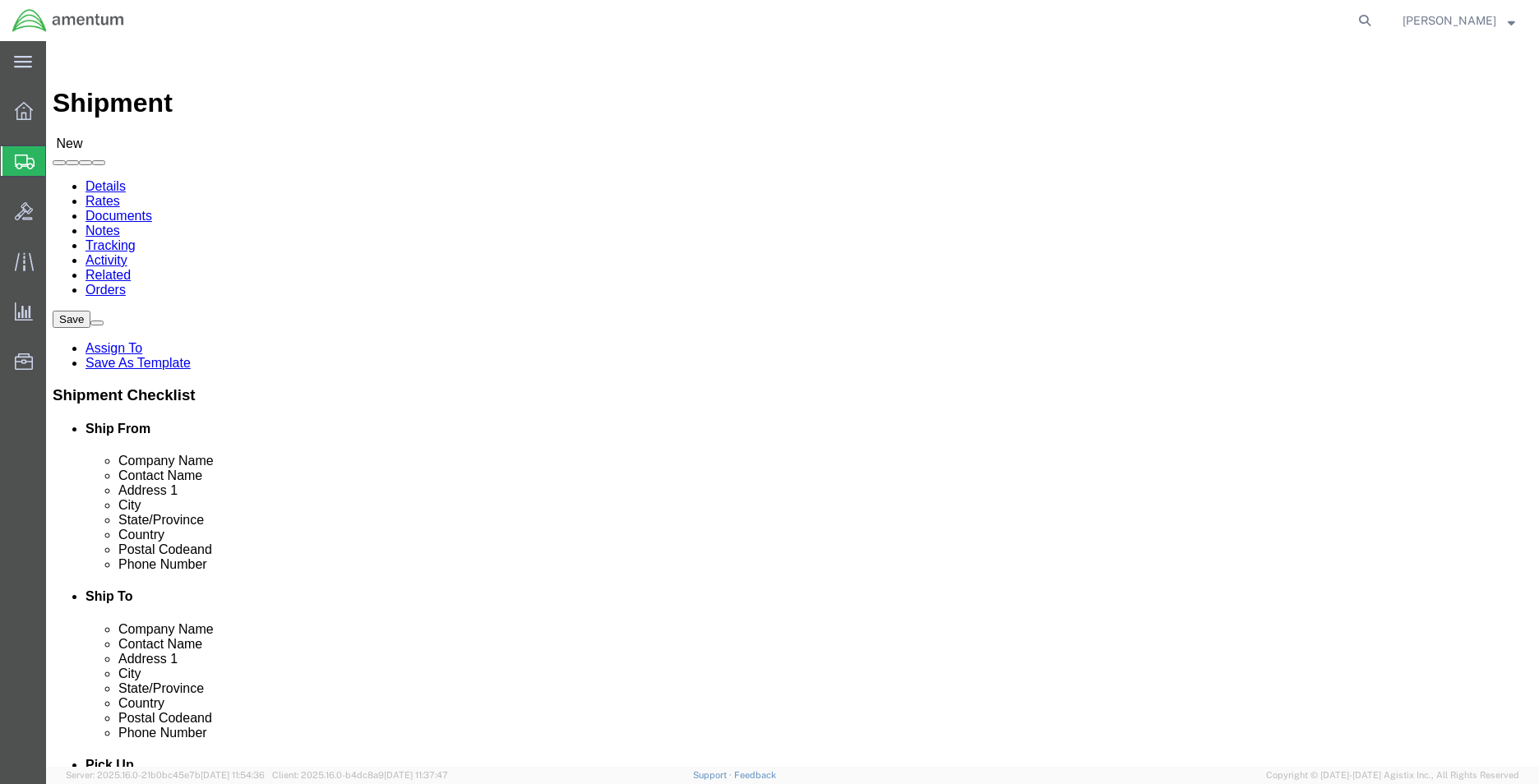
click label
click input "checkbox"
checkbox input "false"
click span
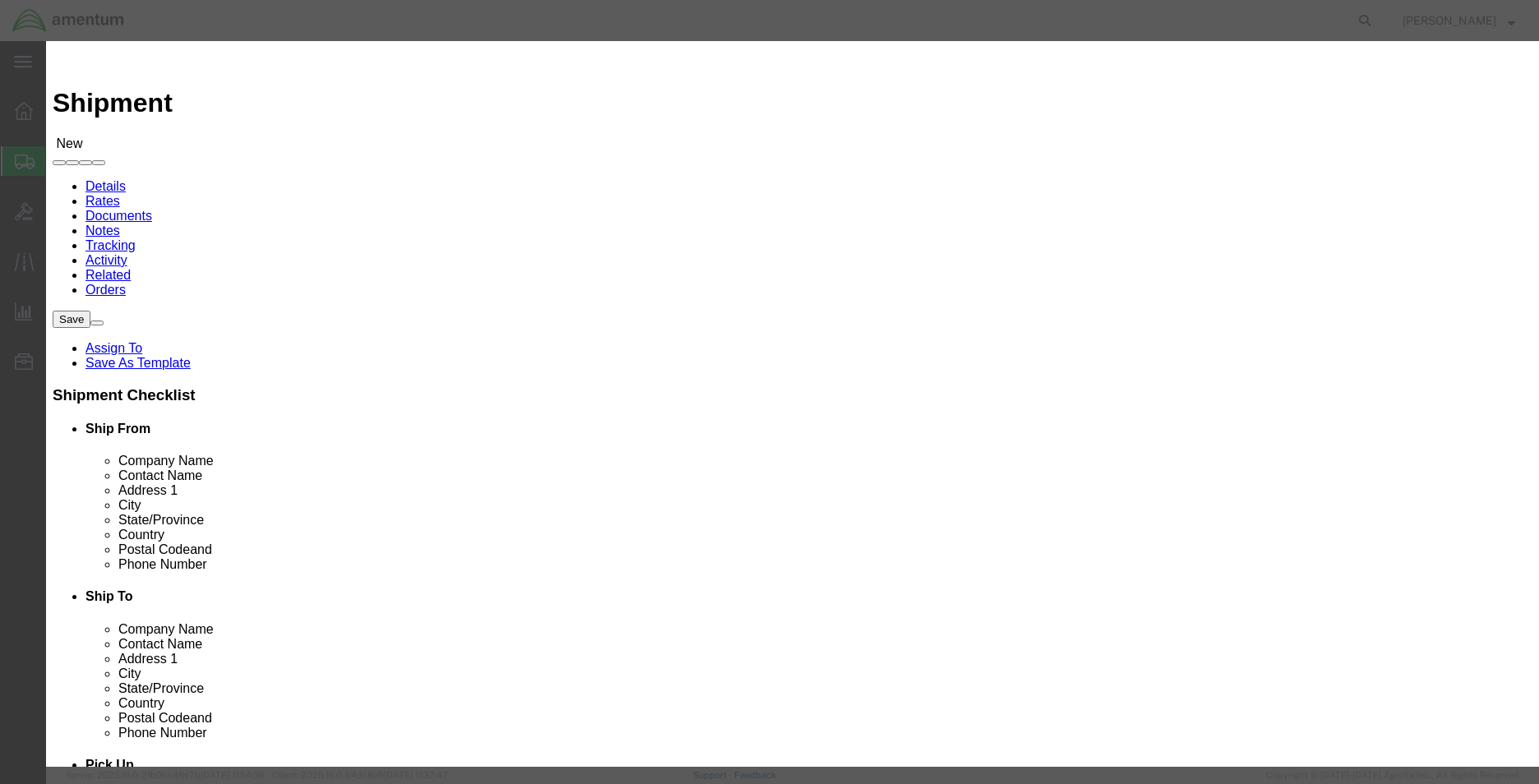
click input "checkbox"
checkbox input "true"
click button "Save"
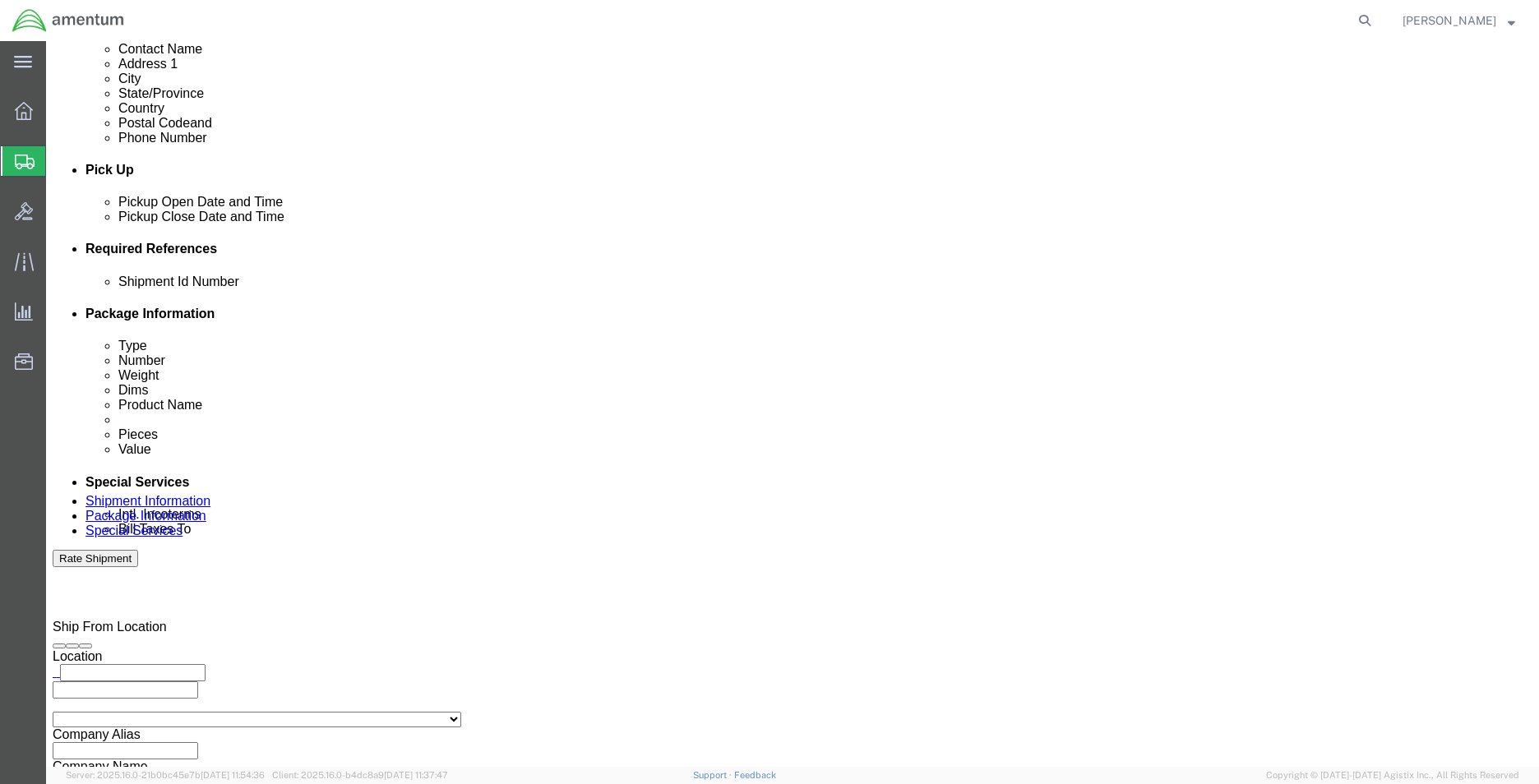
scroll to position [275, 0]
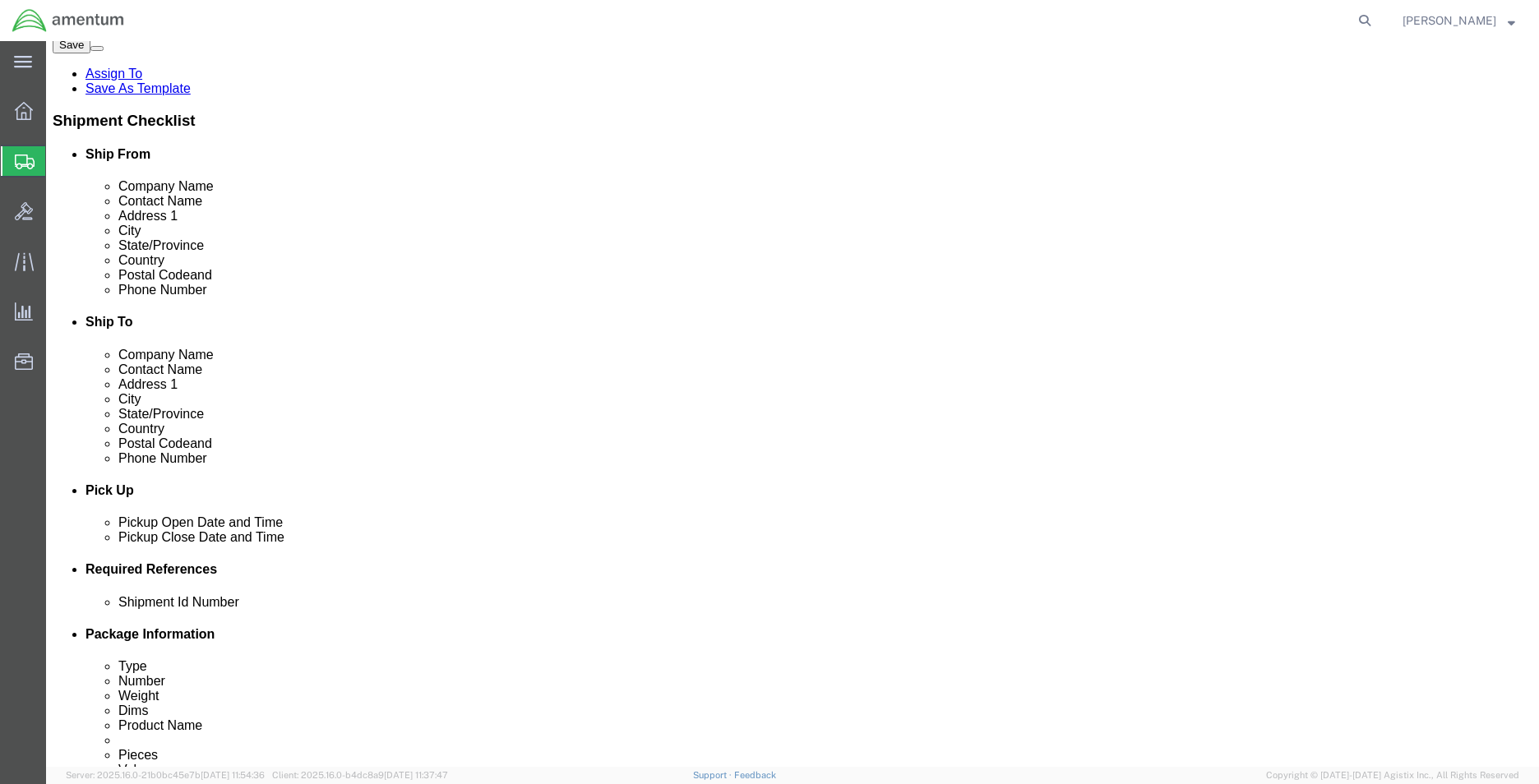
click icon
drag, startPoint x: 200, startPoint y: 583, endPoint x: 122, endPoint y: 583, distance: 78.0
click div
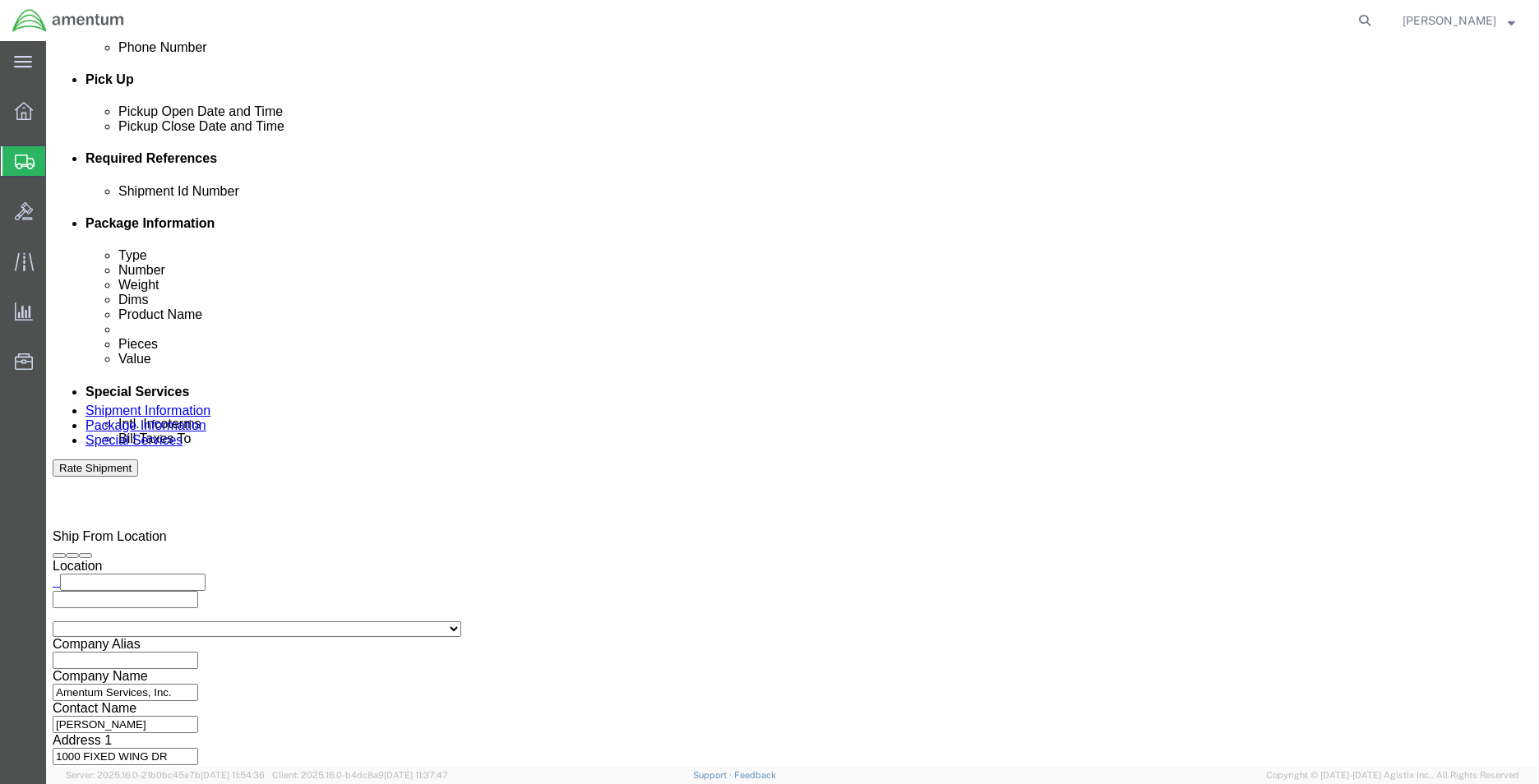
click button "Apply"
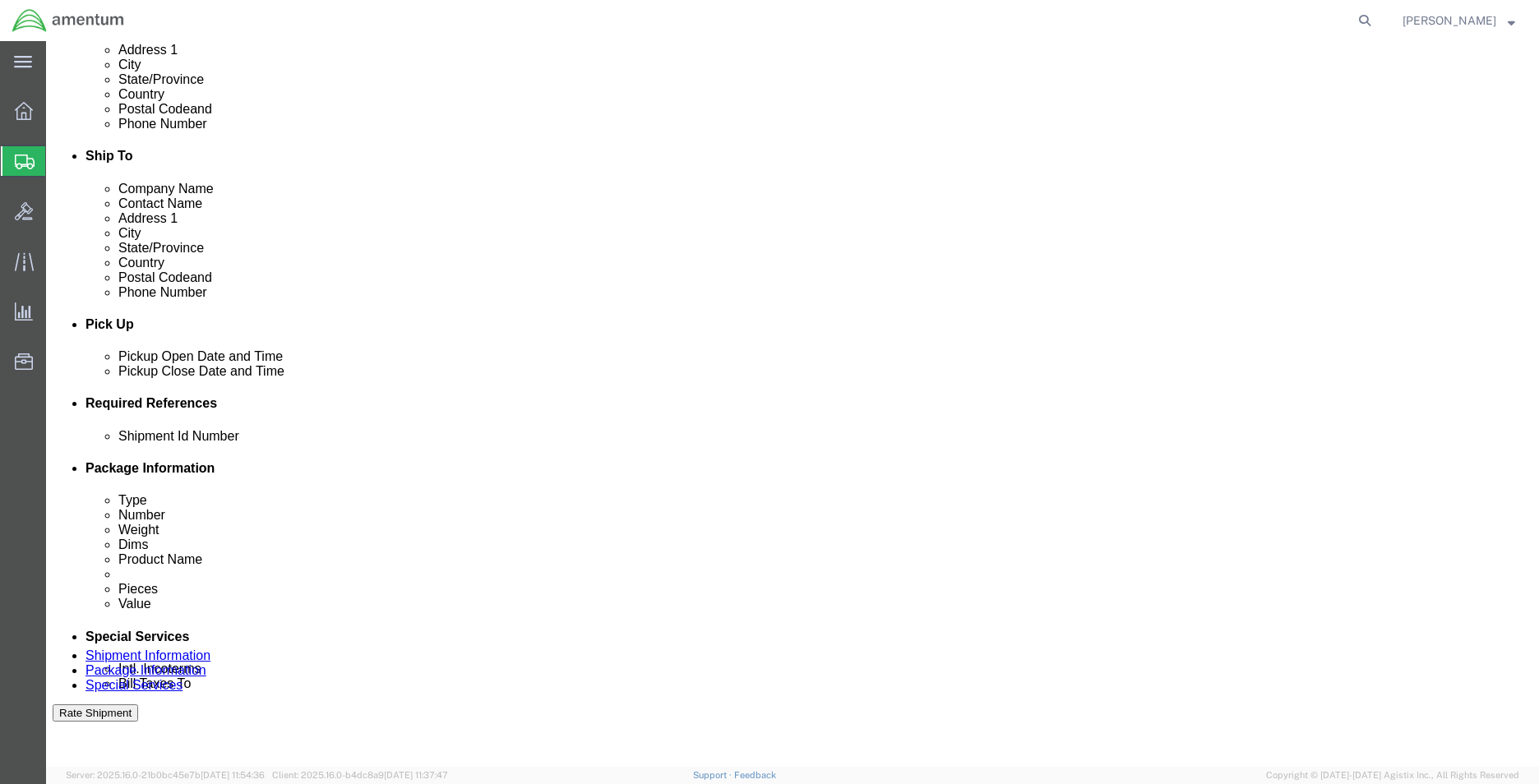
scroll to position [357, 0]
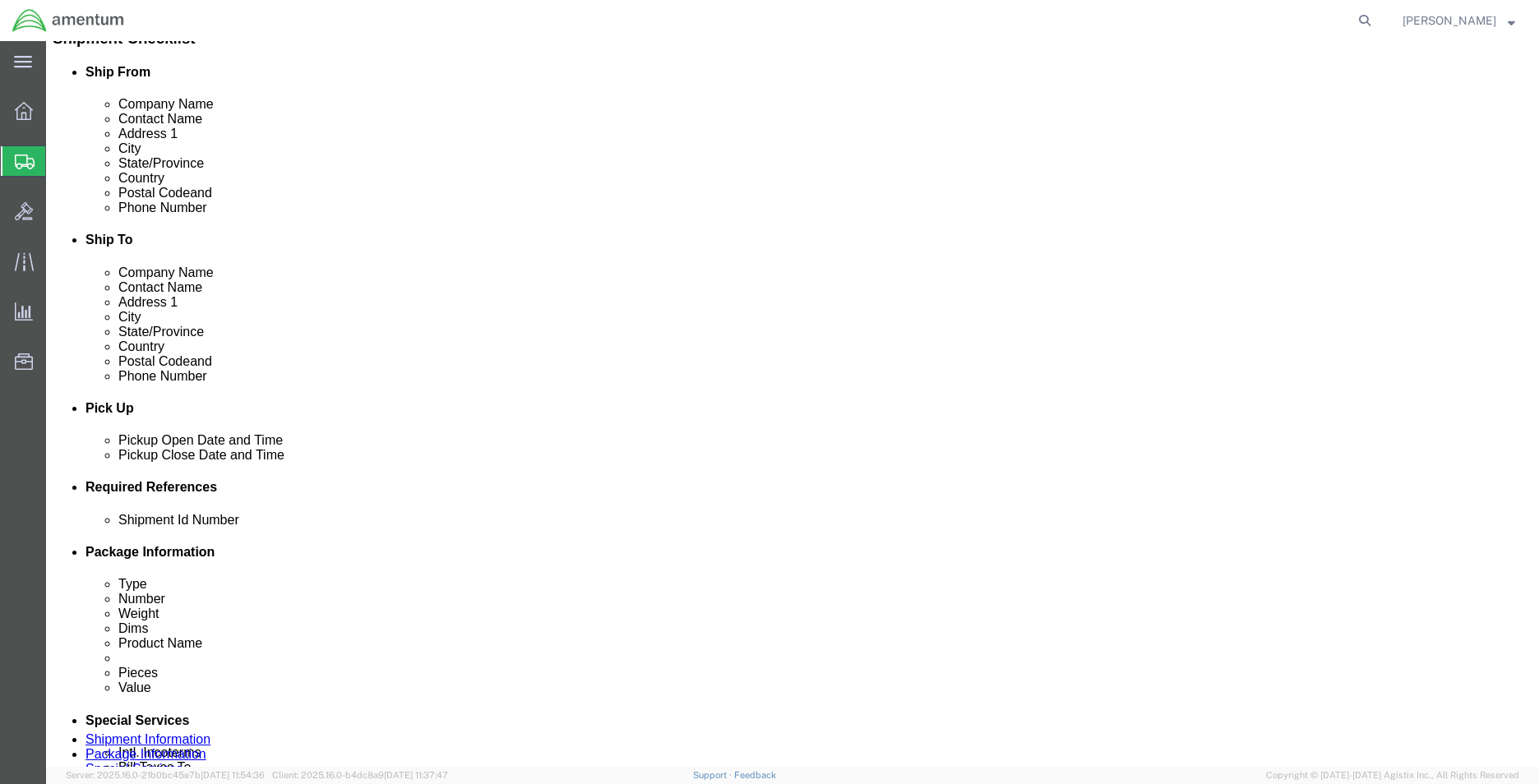
click icon
click div "[DATE] 11:00 AM"
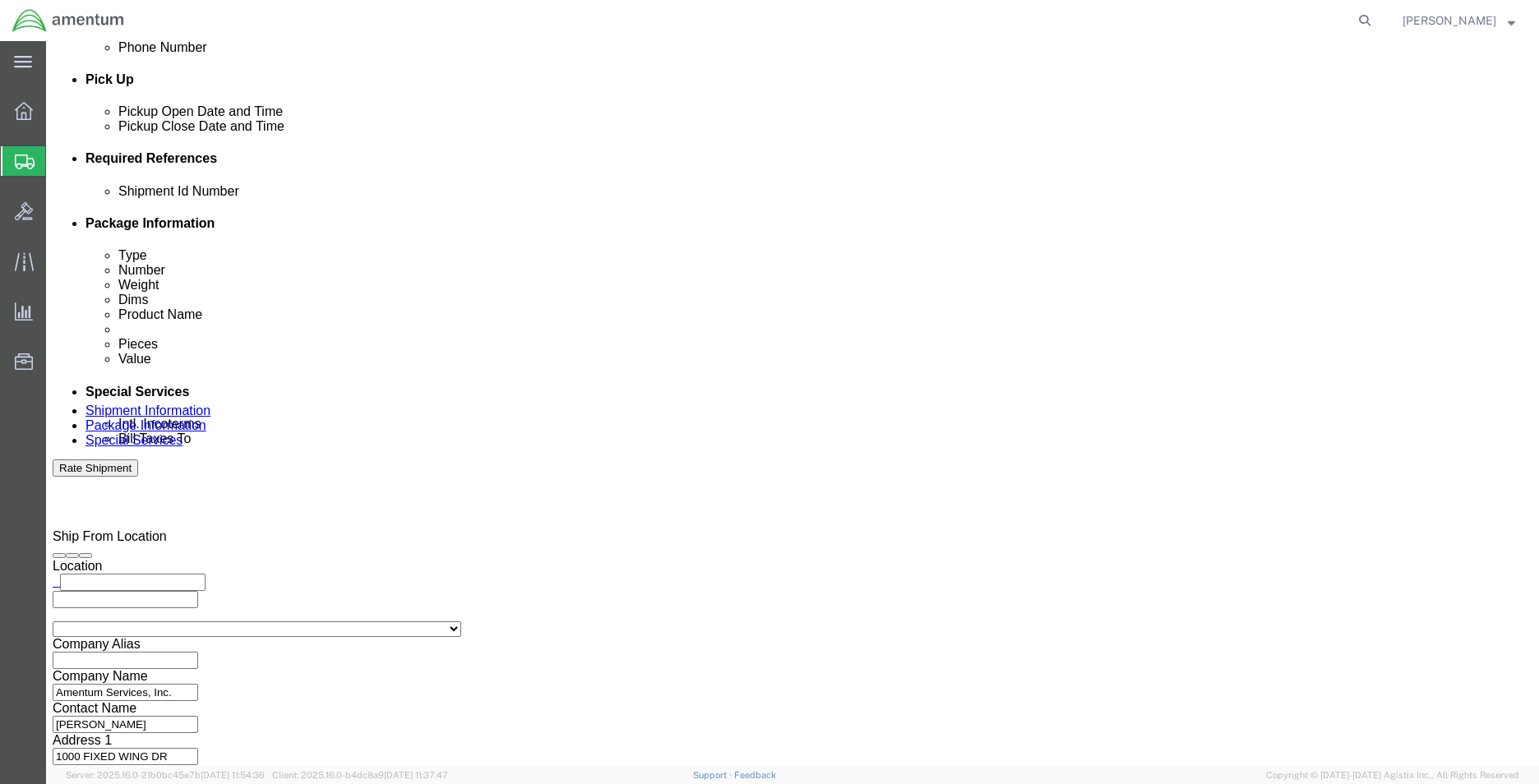
click input "1:00 AM"
click input "1:00 pm"
click icon
type input "3:00 PM"
click button "Apply"
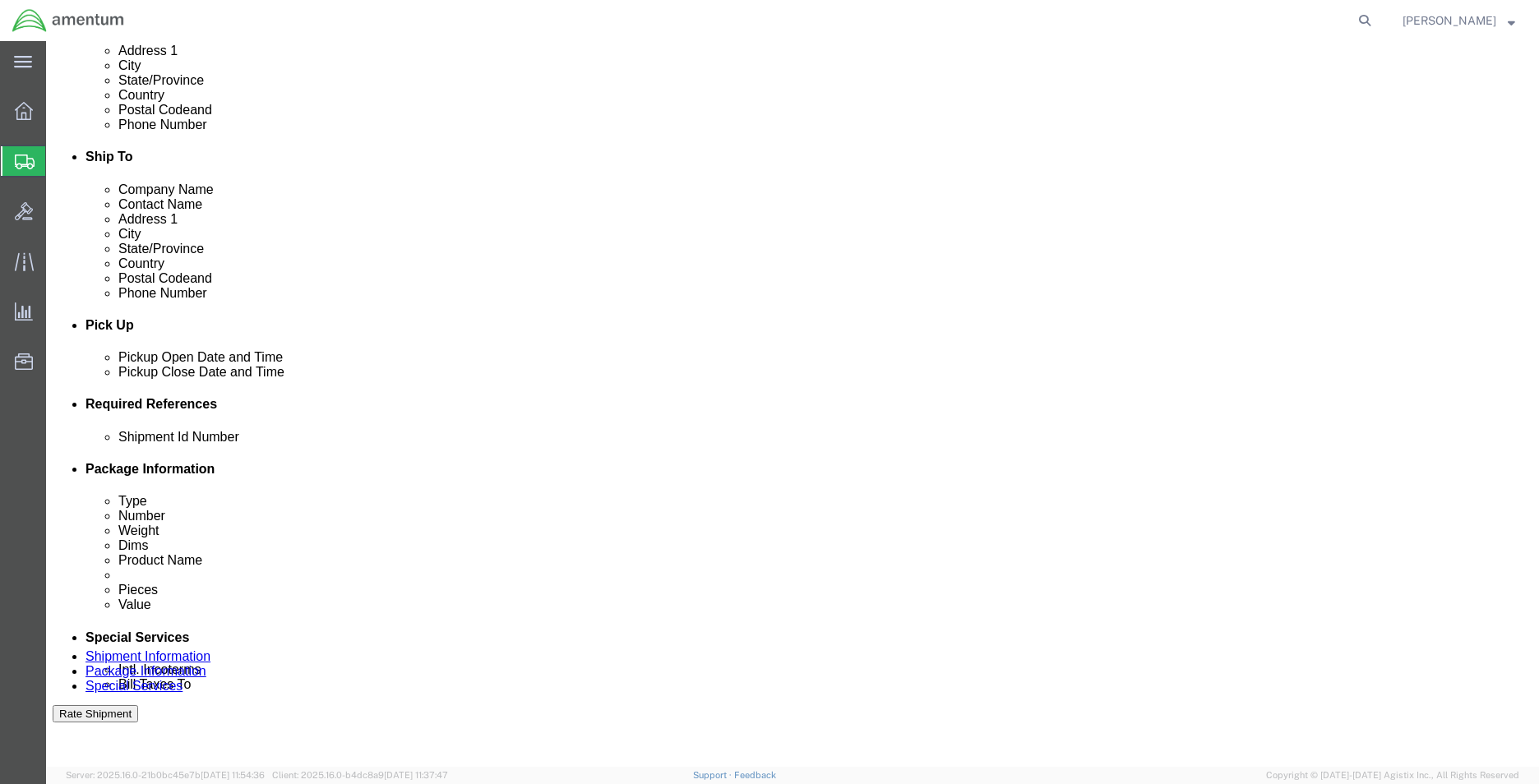
scroll to position [439, 0]
click icon
click div
click button "Apply"
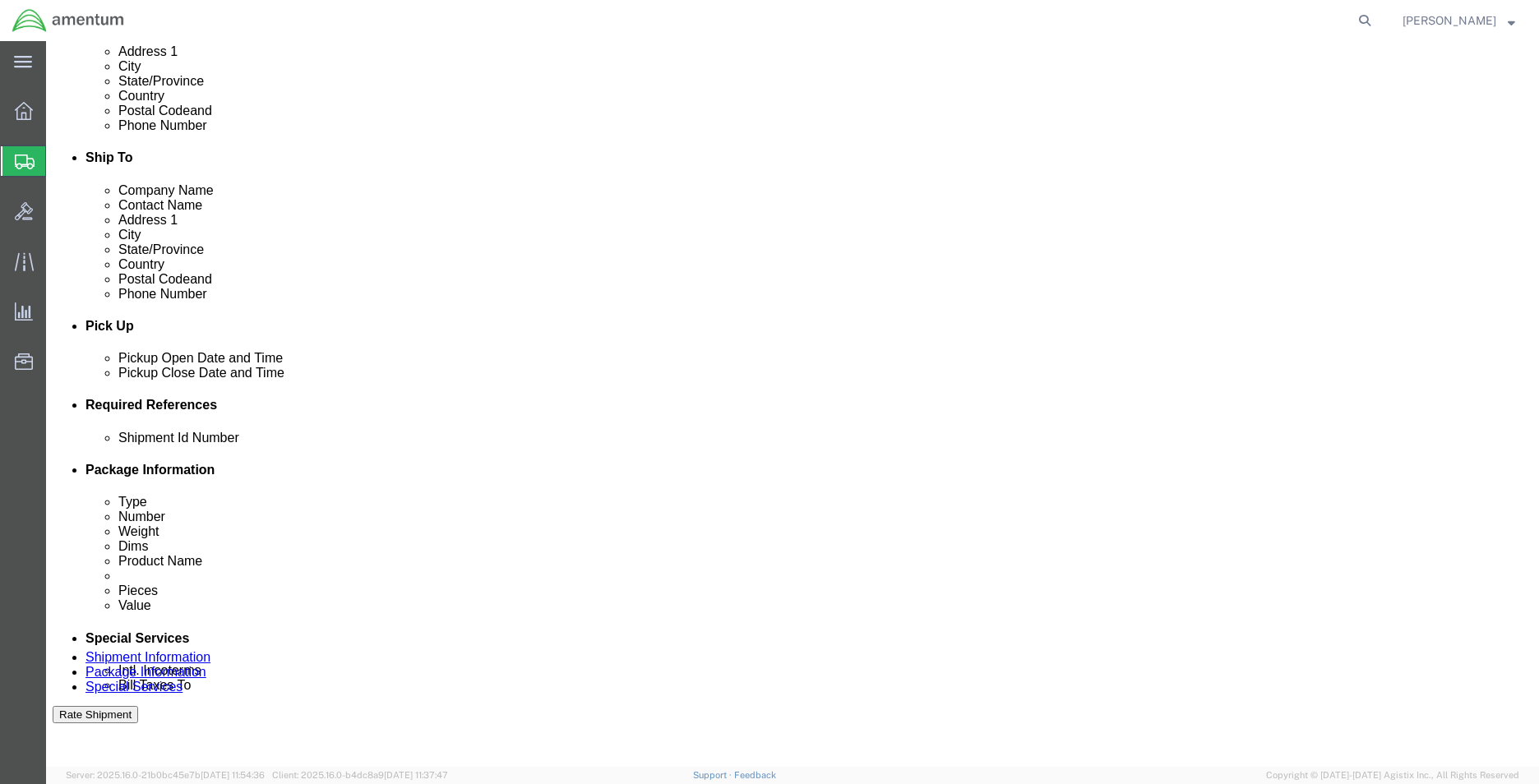
click div
click button "Apply"
click input "text"
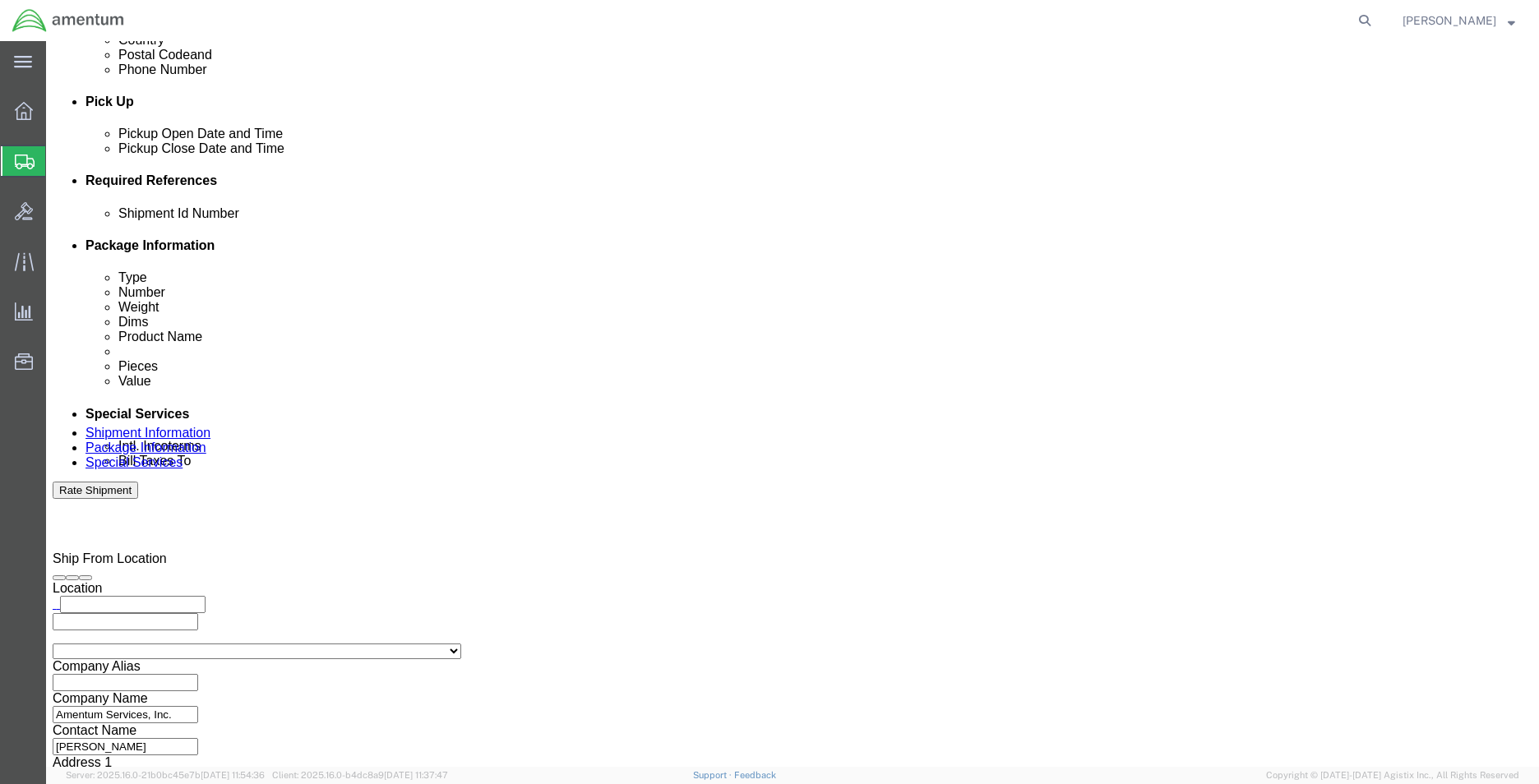
scroll to position [686, 0]
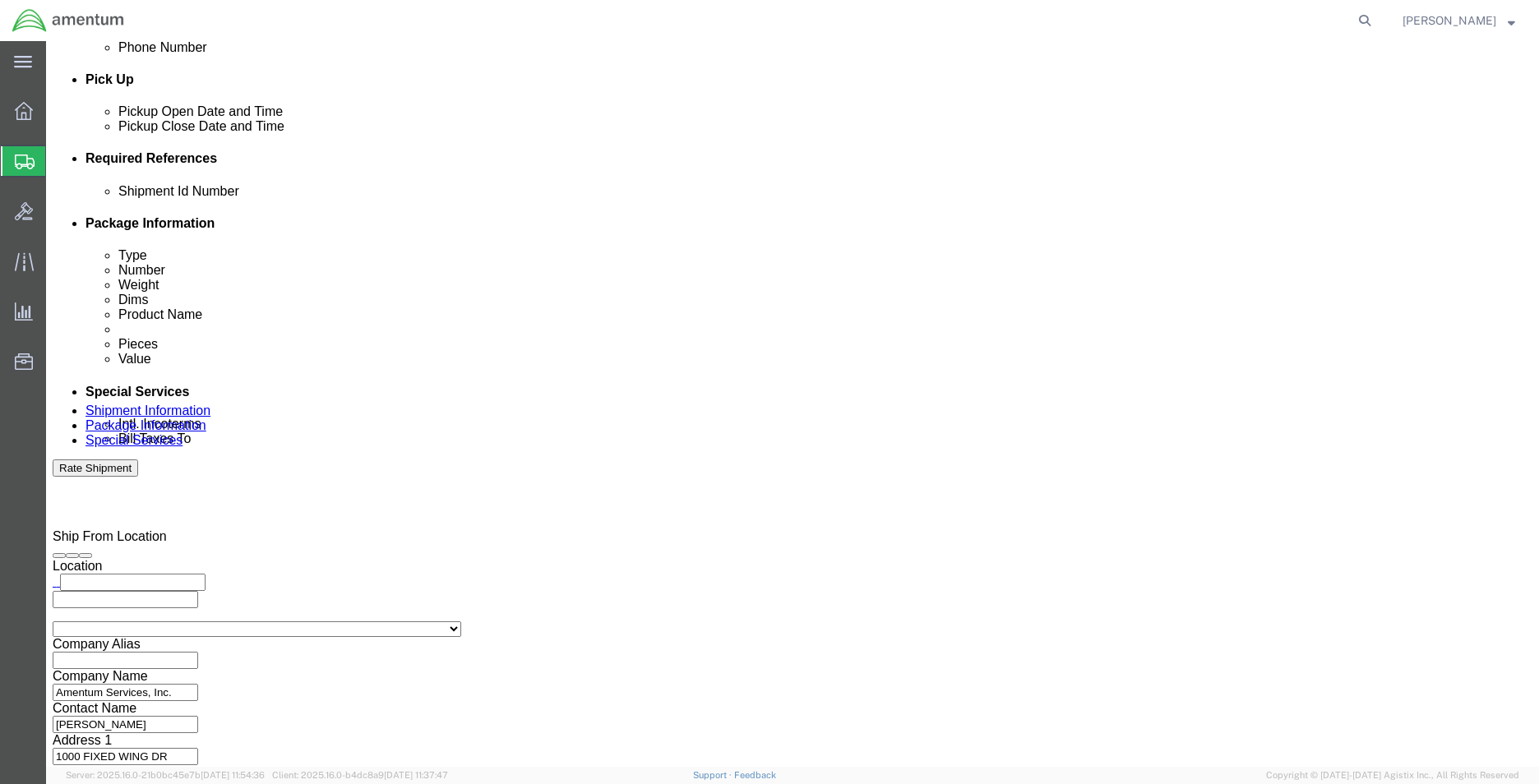
type input "hyd sample"
click button "Continue"
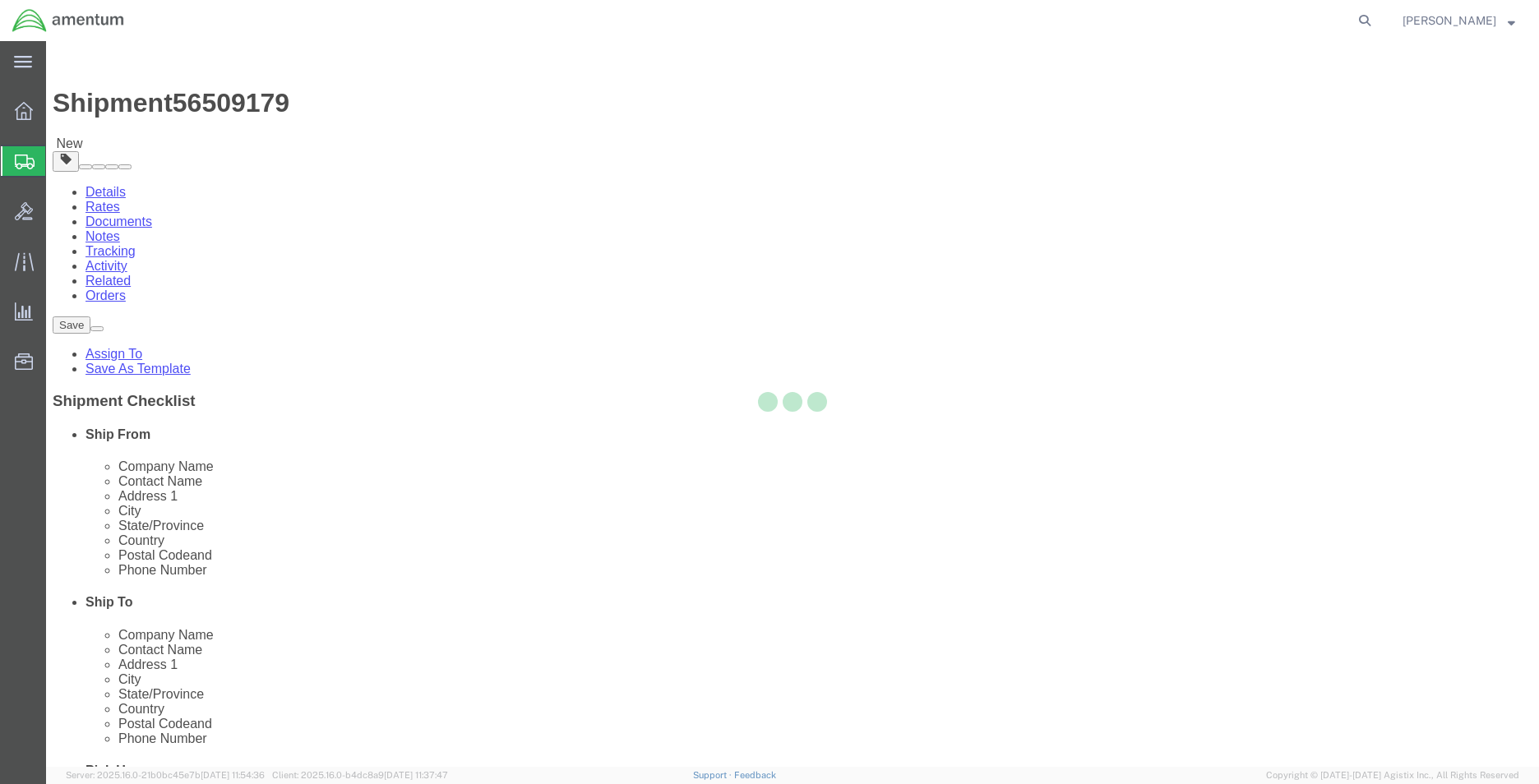
select select "CBOX"
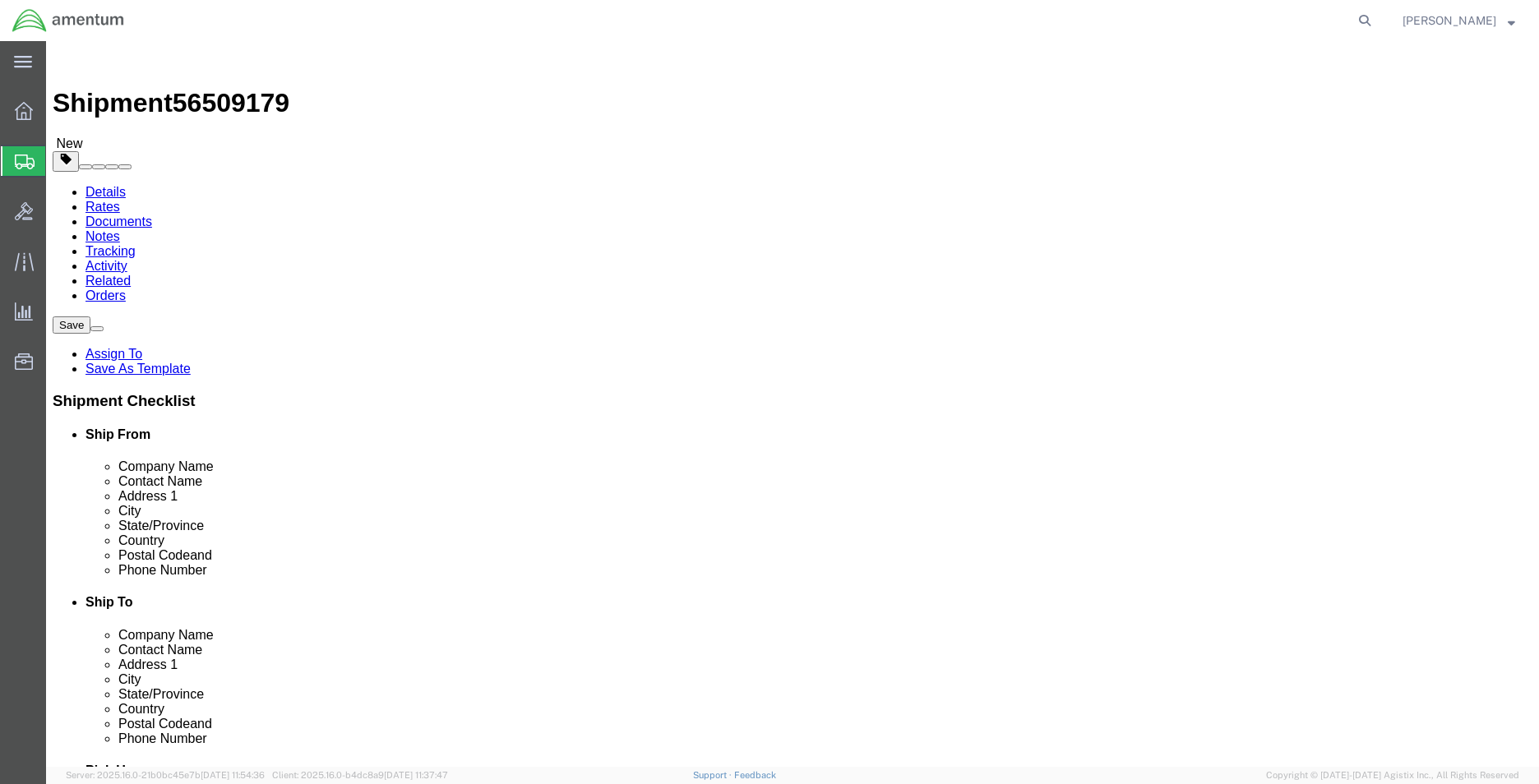
click input "text"
type input "8"
click input "text"
type input "6"
click input "text"
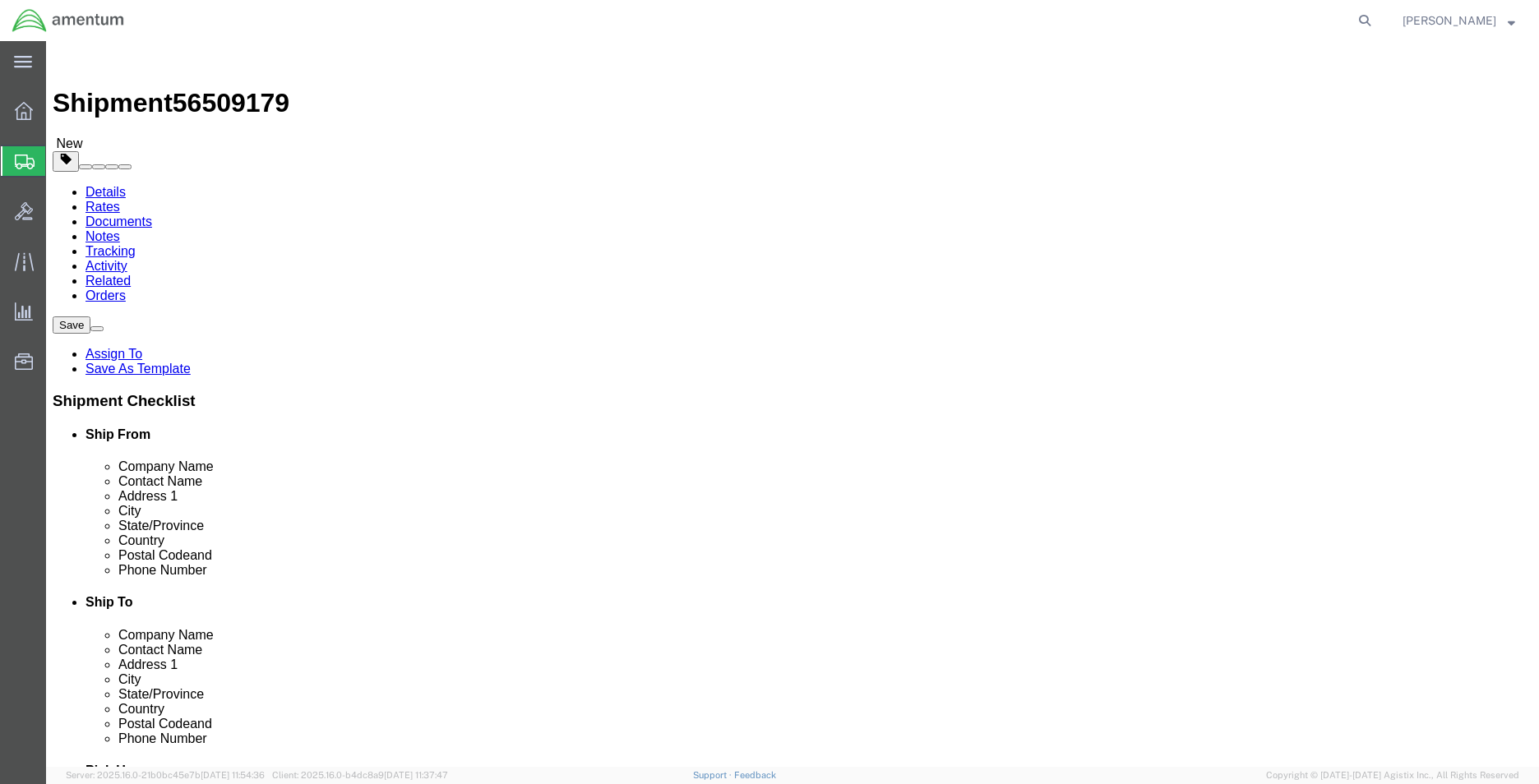
type input "4"
click div "0.00 Select kgs lbs"
click input "0.00"
type input "1.00"
click div "Package Content # 1 x Package Type Select BCK Boxes Bale(s) Basket(s) Bolt(s) B…"
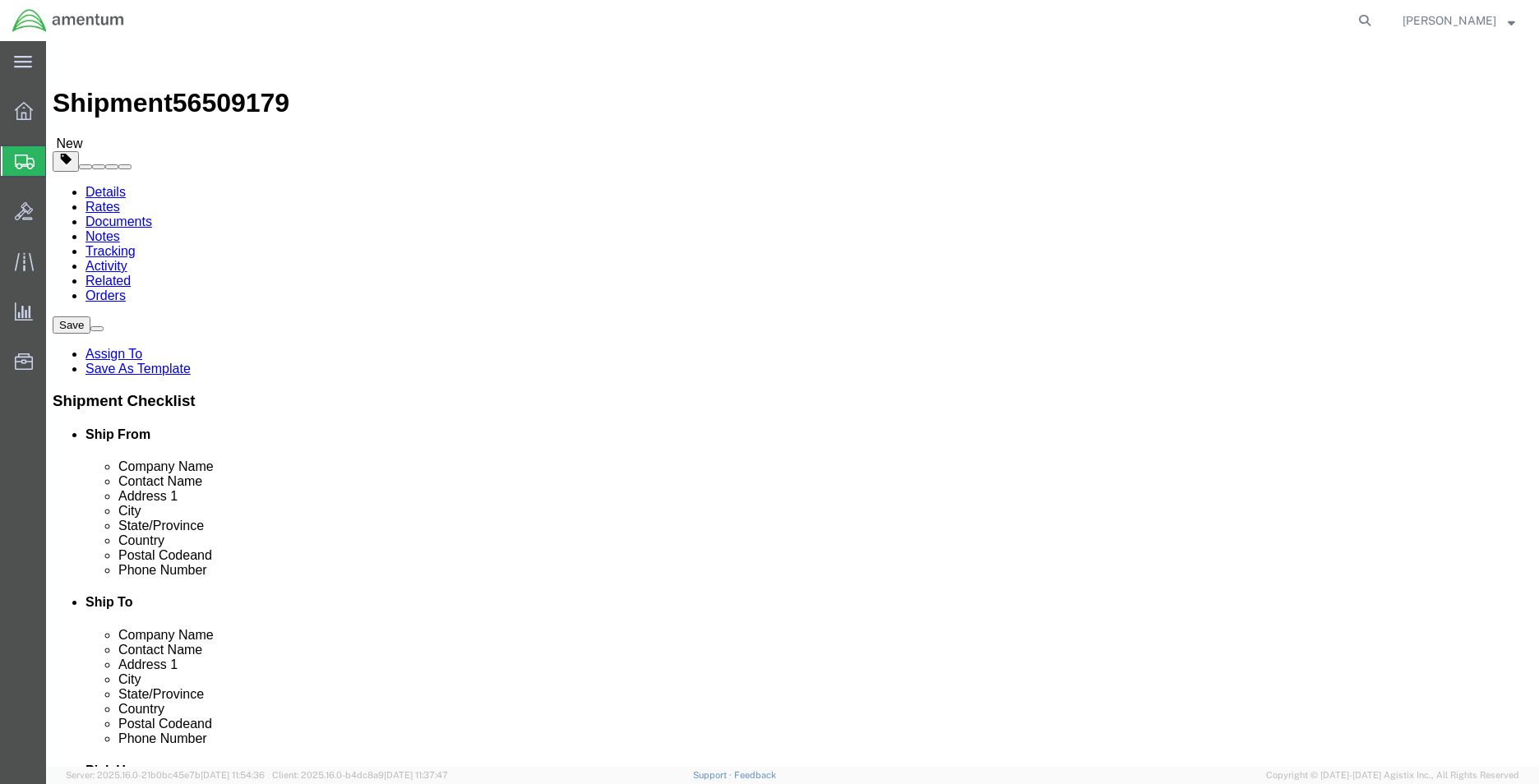
click span
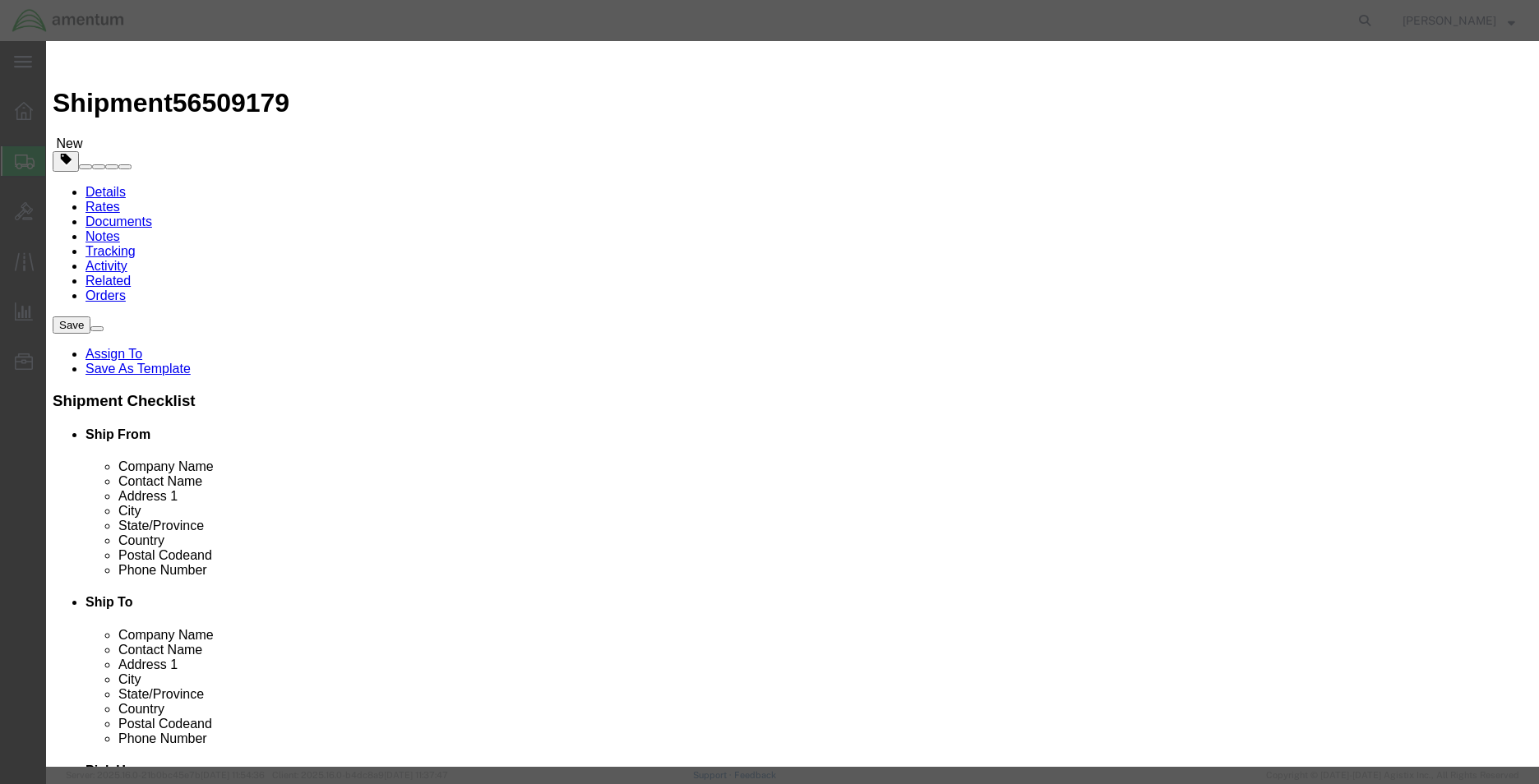
click input "text"
type input "oil sample"
type input "1"
type input "AMBIENT"
drag, startPoint x: 1062, startPoint y: 577, endPoint x: 975, endPoint y: 600, distance: 90.0
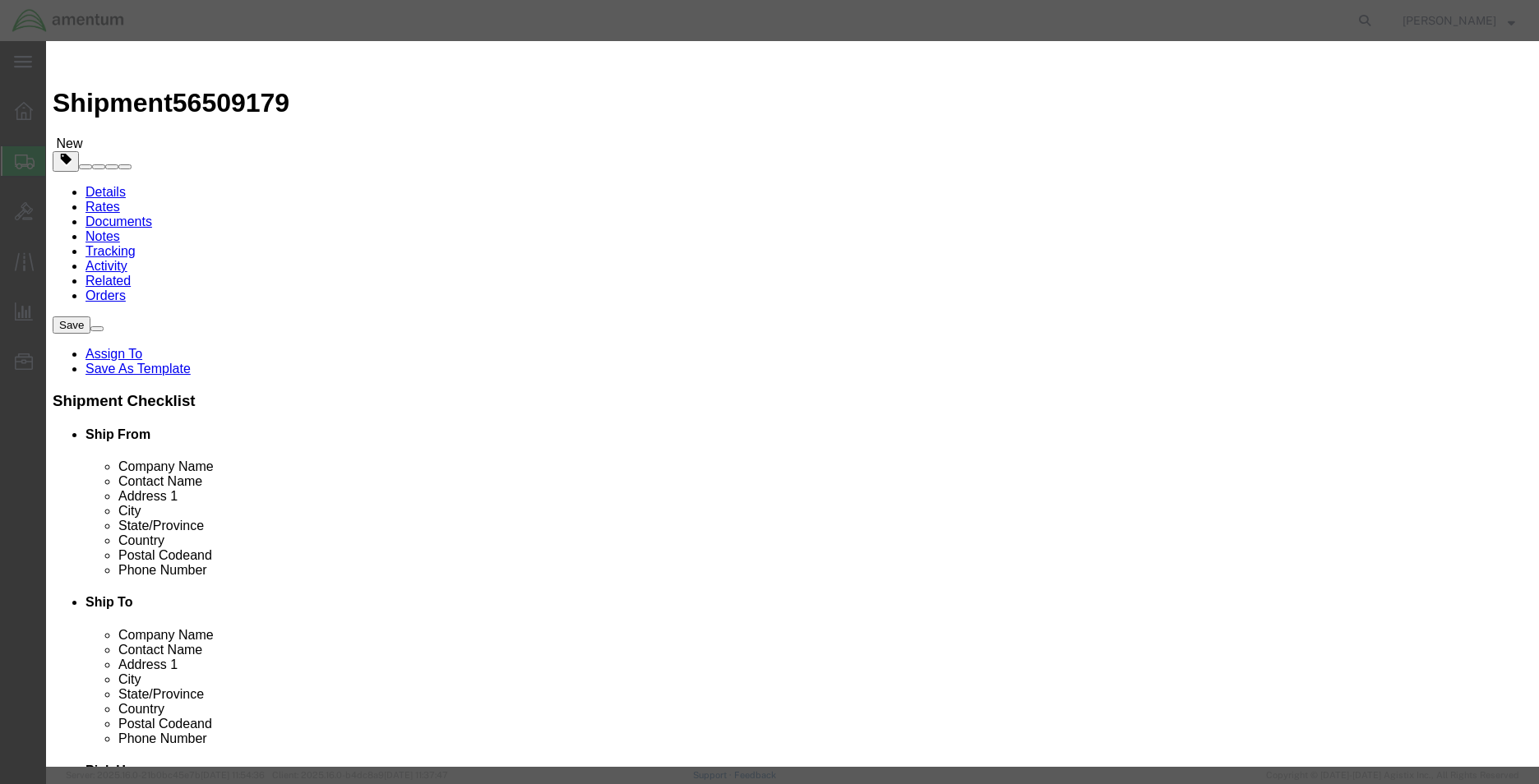
click button "Save & Close"
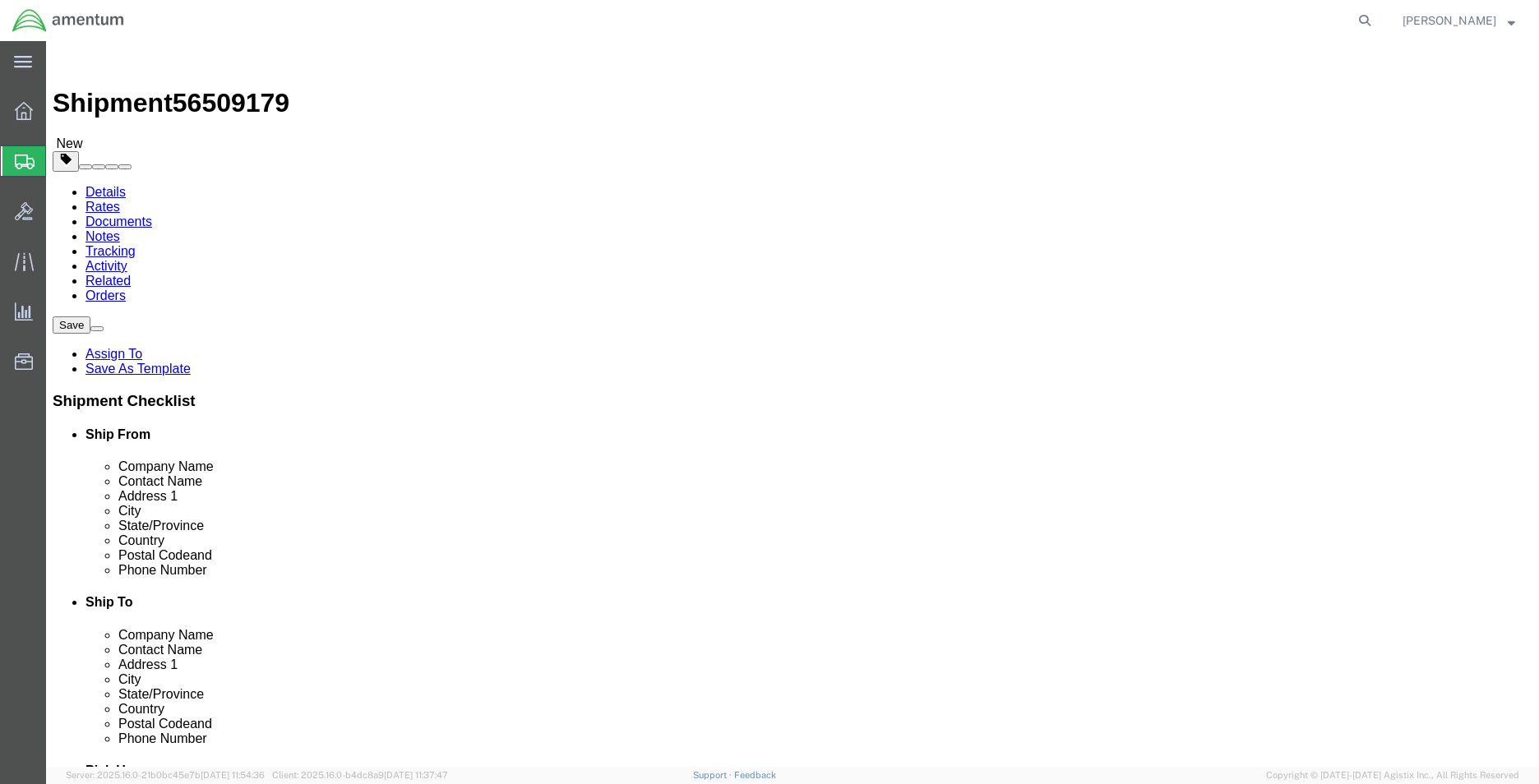
click button "Rate Shipment"
click icon
click input "Ship From Location / Phone Number : This field is required."
type input "6035023406"
click input "text"
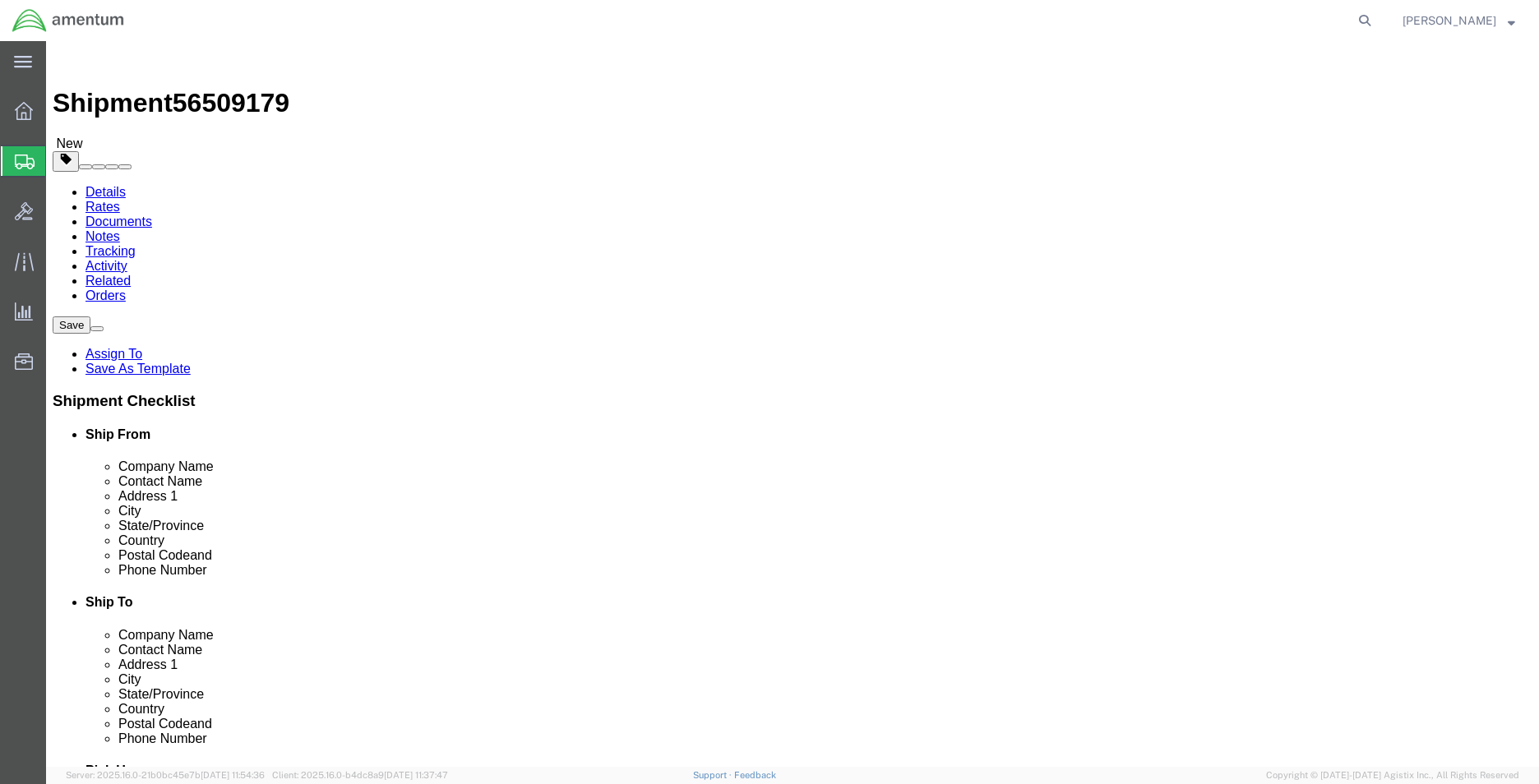
type input "[PERSON_NAME][EMAIL_ADDRESS][PERSON_NAME][DOMAIN_NAME]"
checkbox input "true"
click button "Rate Shipment"
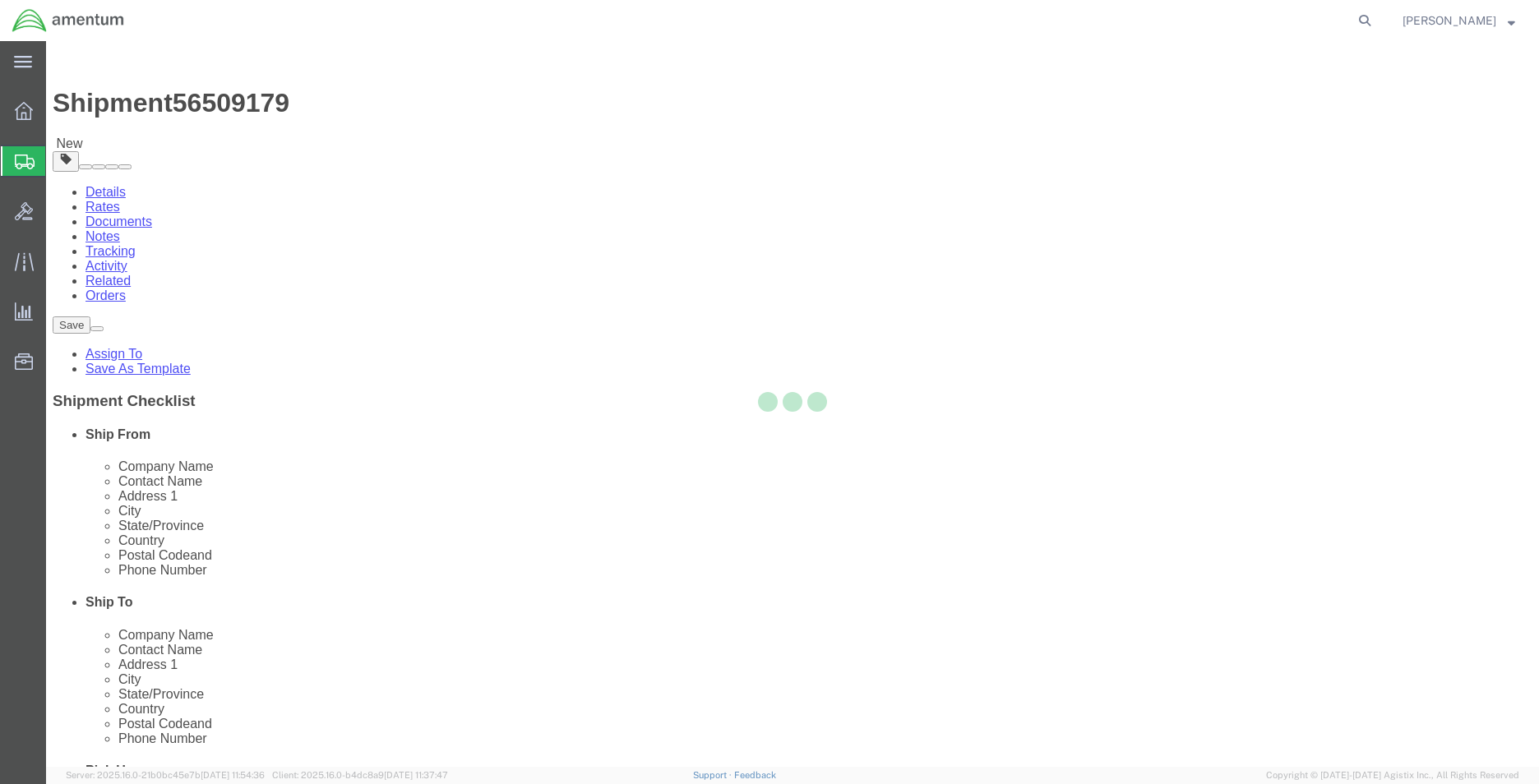
select select "CBOX"
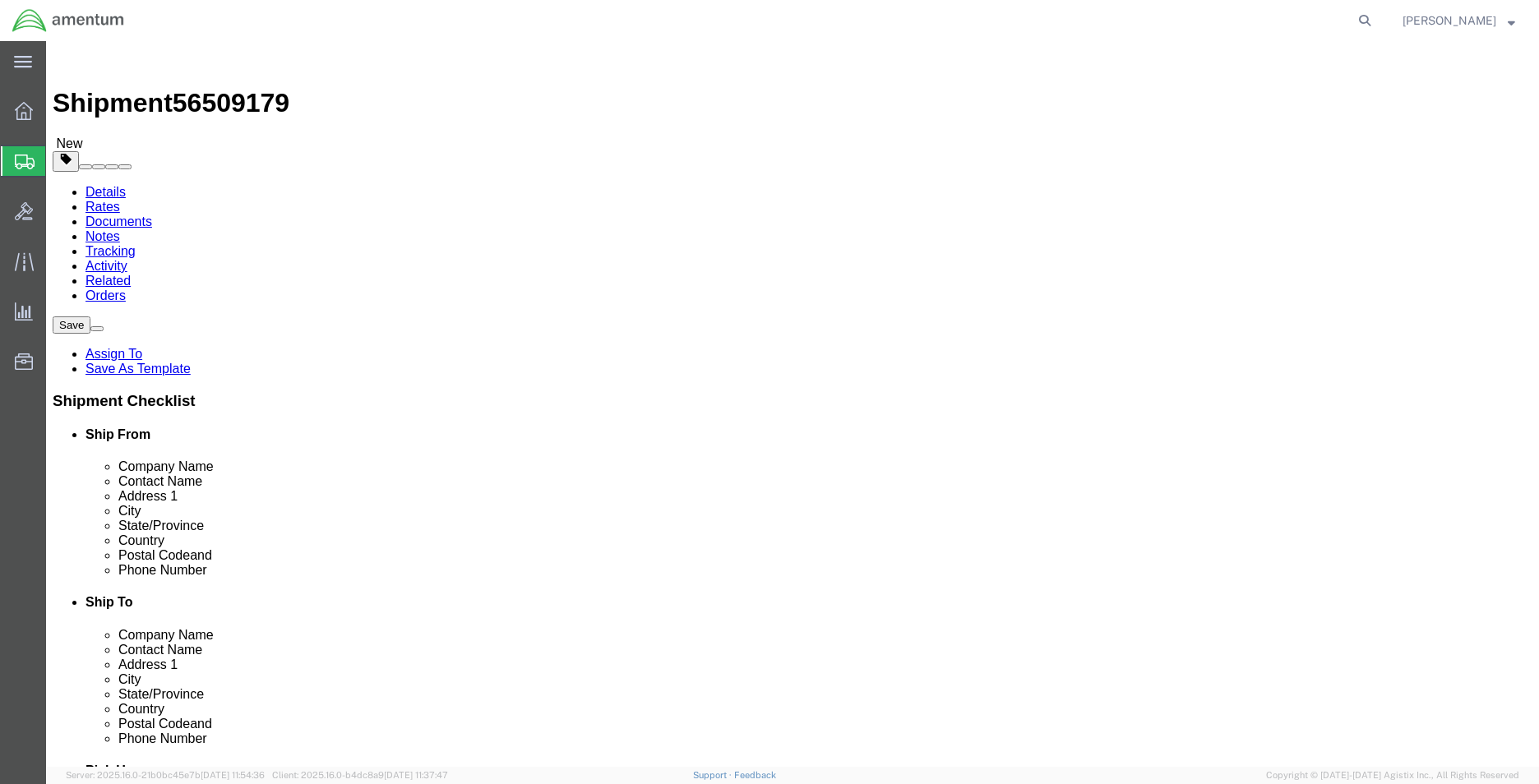
click dd "0.00 Each"
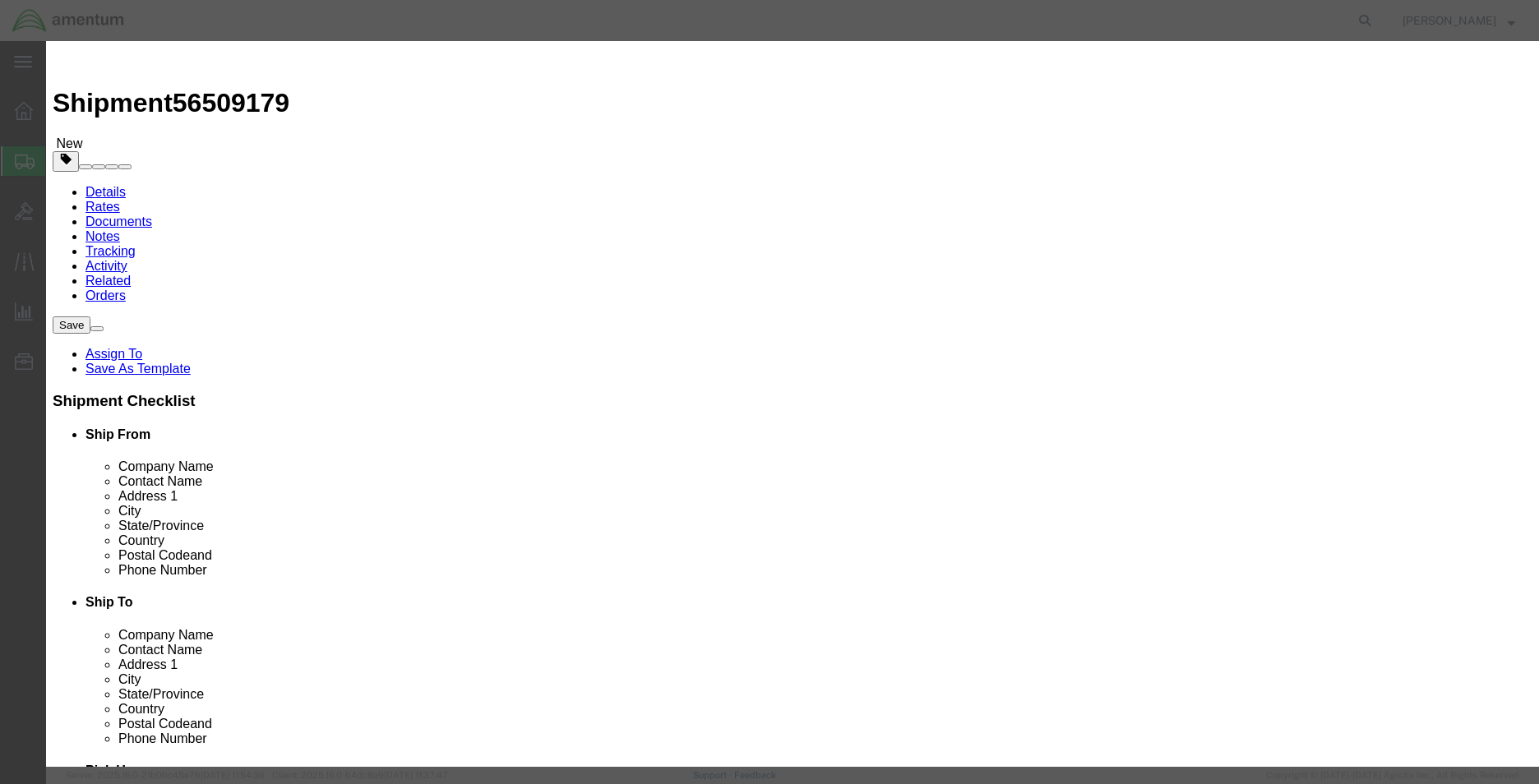
click input "0.00"
type input "2.00"
type input "2"
click button "Save & Close"
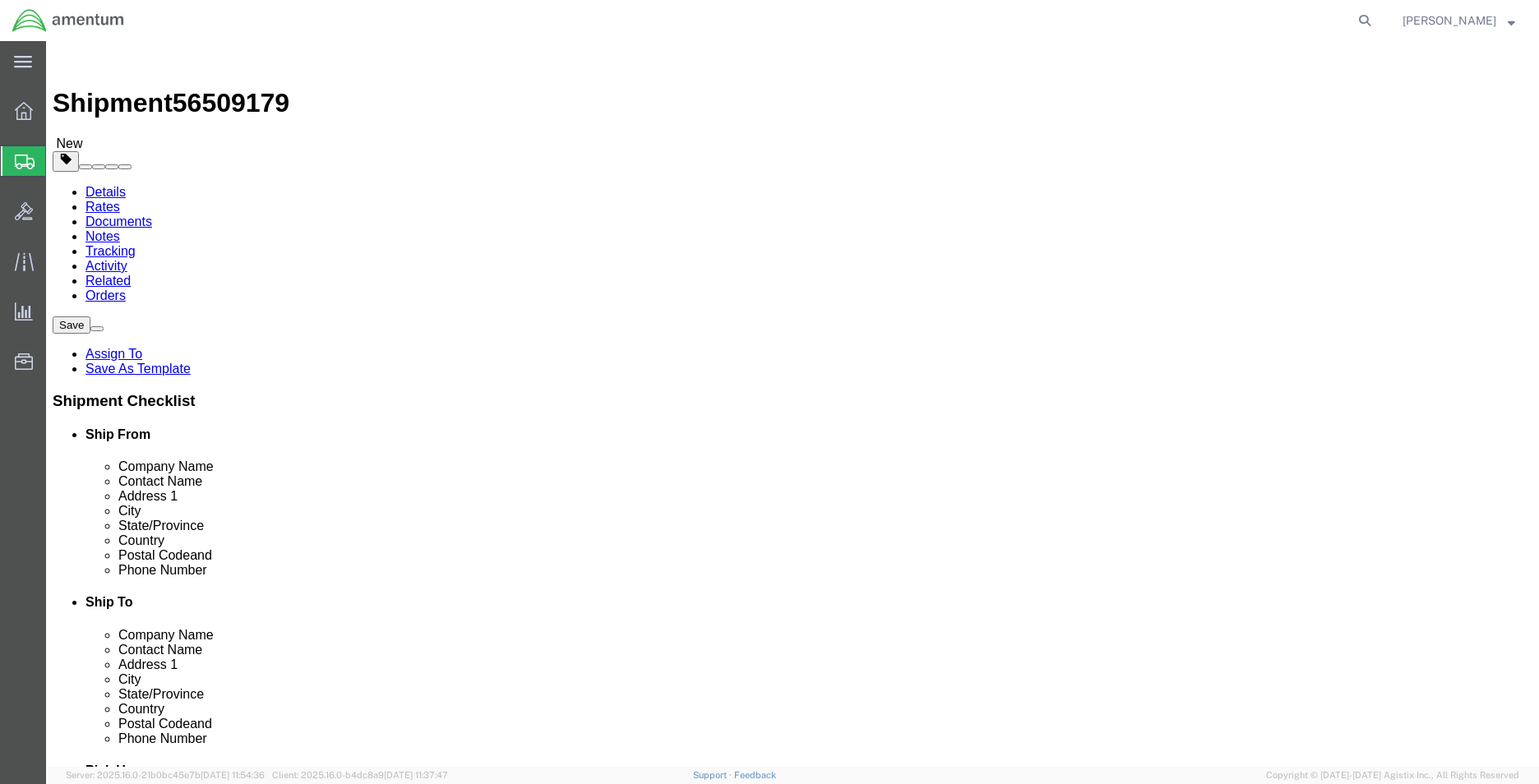
click button "Continue"
click button "Rate Shipment"
